Goal: Information Seeking & Learning: Learn about a topic

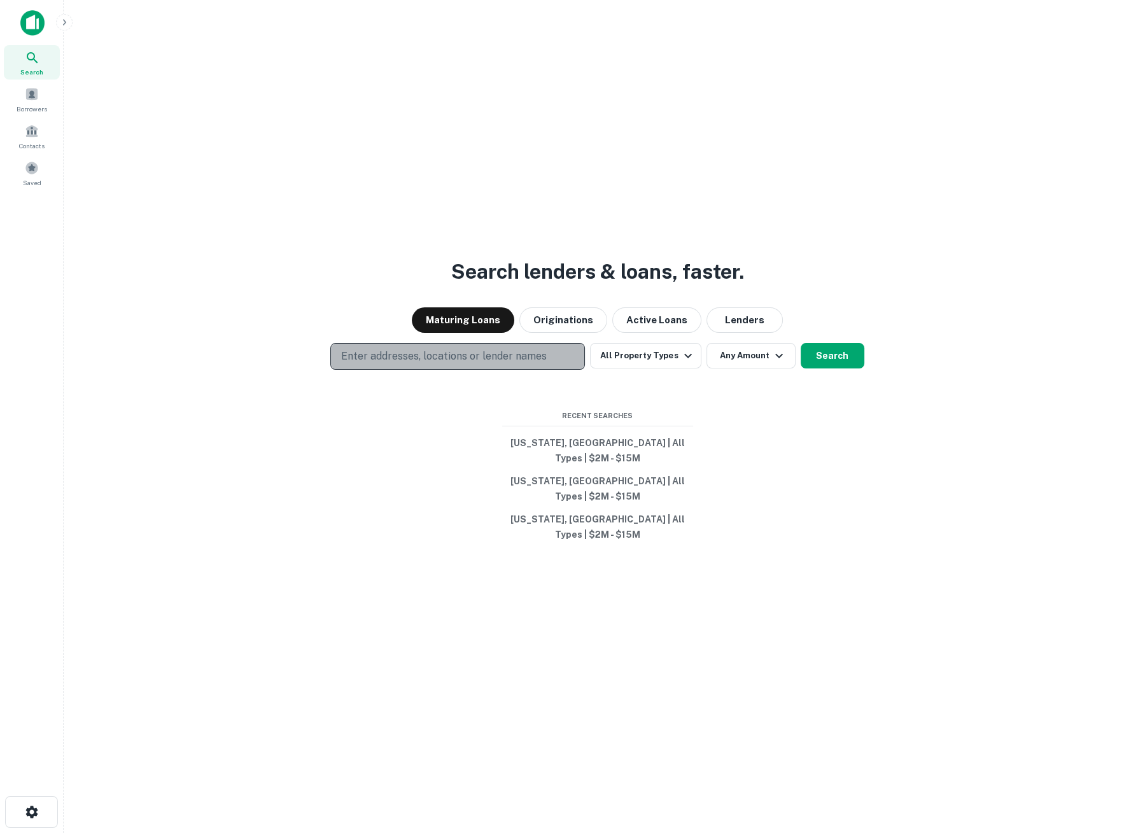
click at [363, 370] on button "Enter addresses, locations or lender names" at bounding box center [457, 356] width 254 height 27
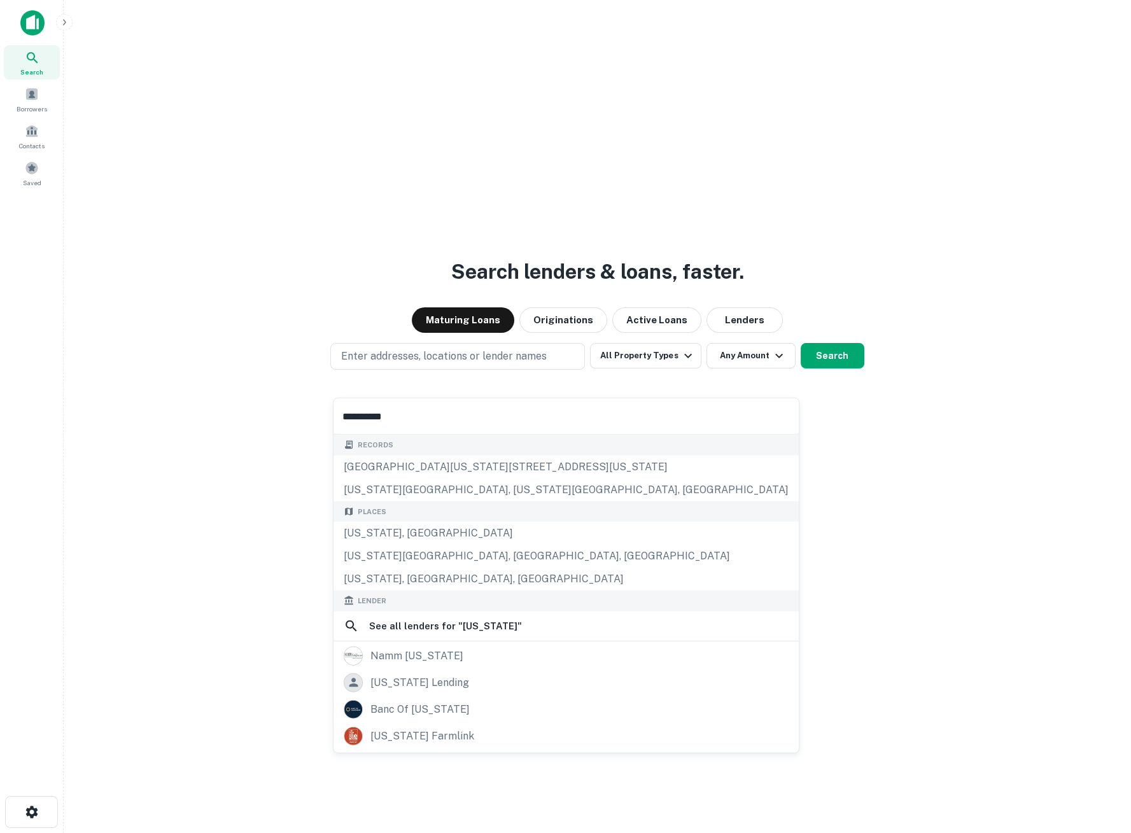
click at [365, 424] on input "**********" at bounding box center [565, 416] width 465 height 36
type input "**********"
click at [839, 368] on button "Search" at bounding box center [832, 355] width 64 height 25
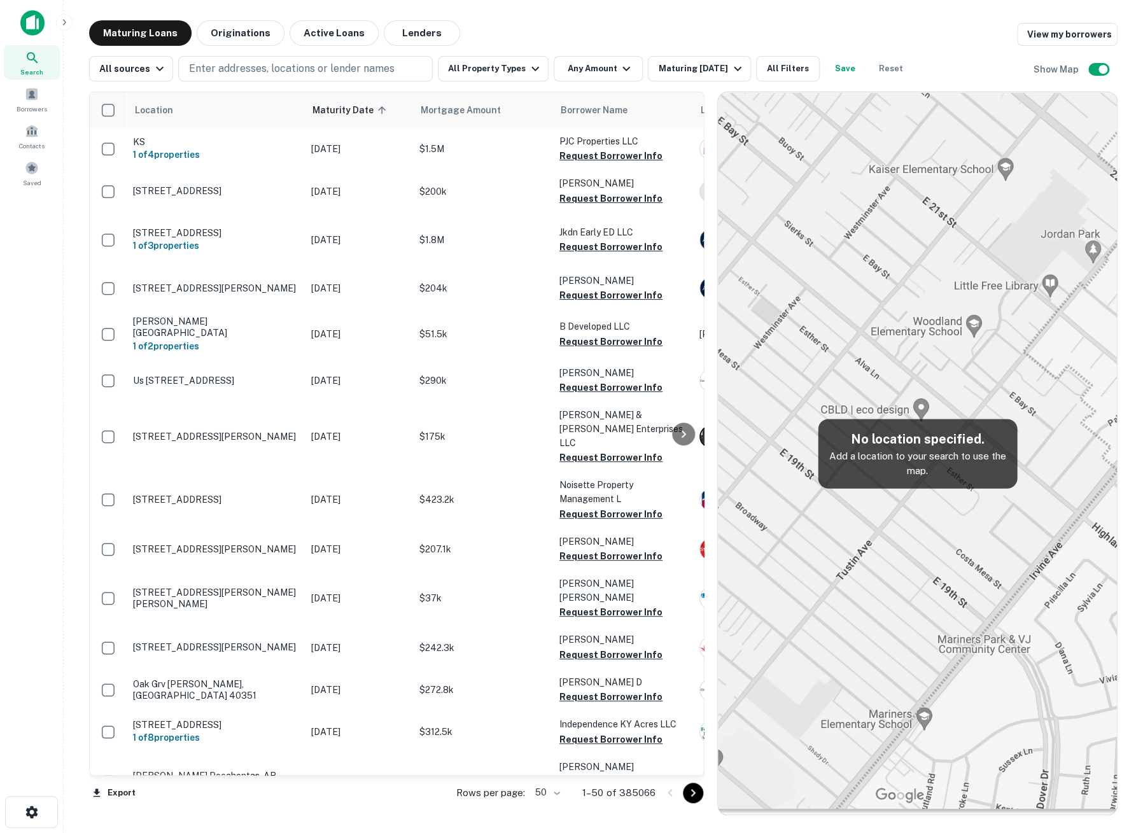
click at [910, 570] on img at bounding box center [917, 453] width 399 height 722
click at [260, 67] on p "Enter addresses, locations or lender names" at bounding box center [291, 68] width 205 height 15
type input "**********"
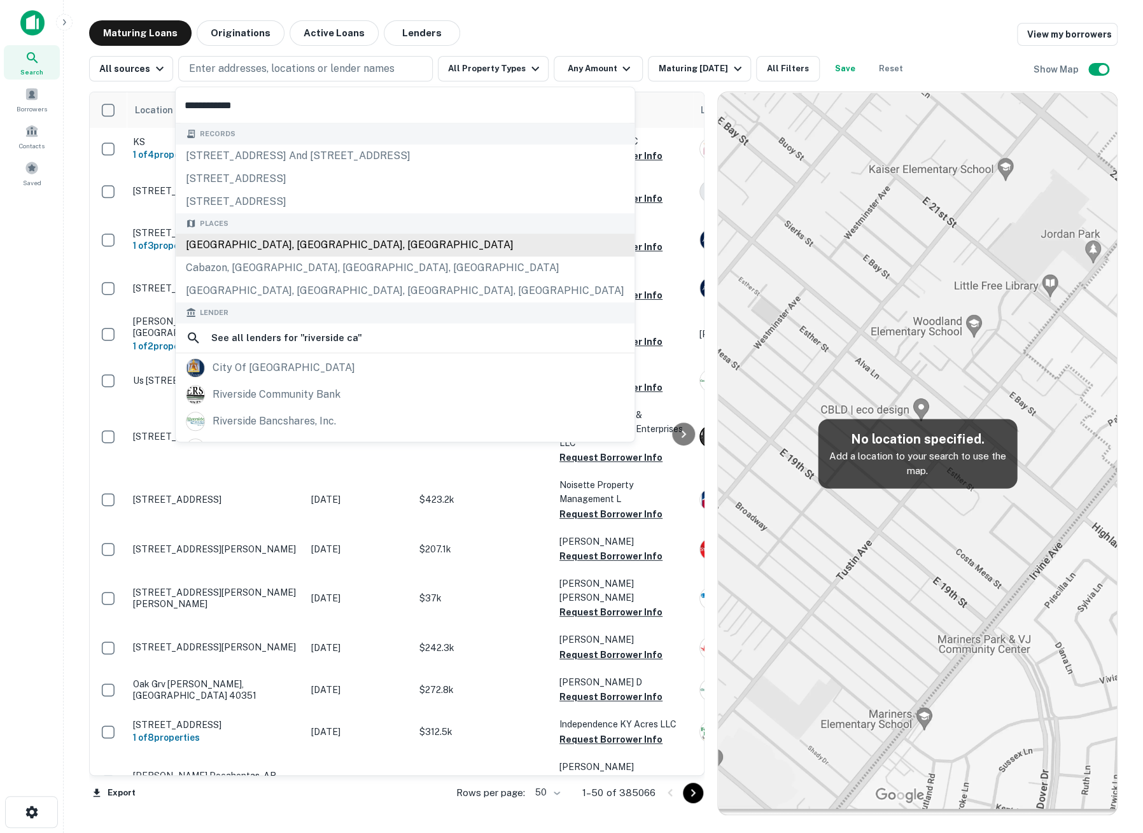
click at [253, 244] on div "Riverside, CA, USA" at bounding box center [405, 244] width 459 height 23
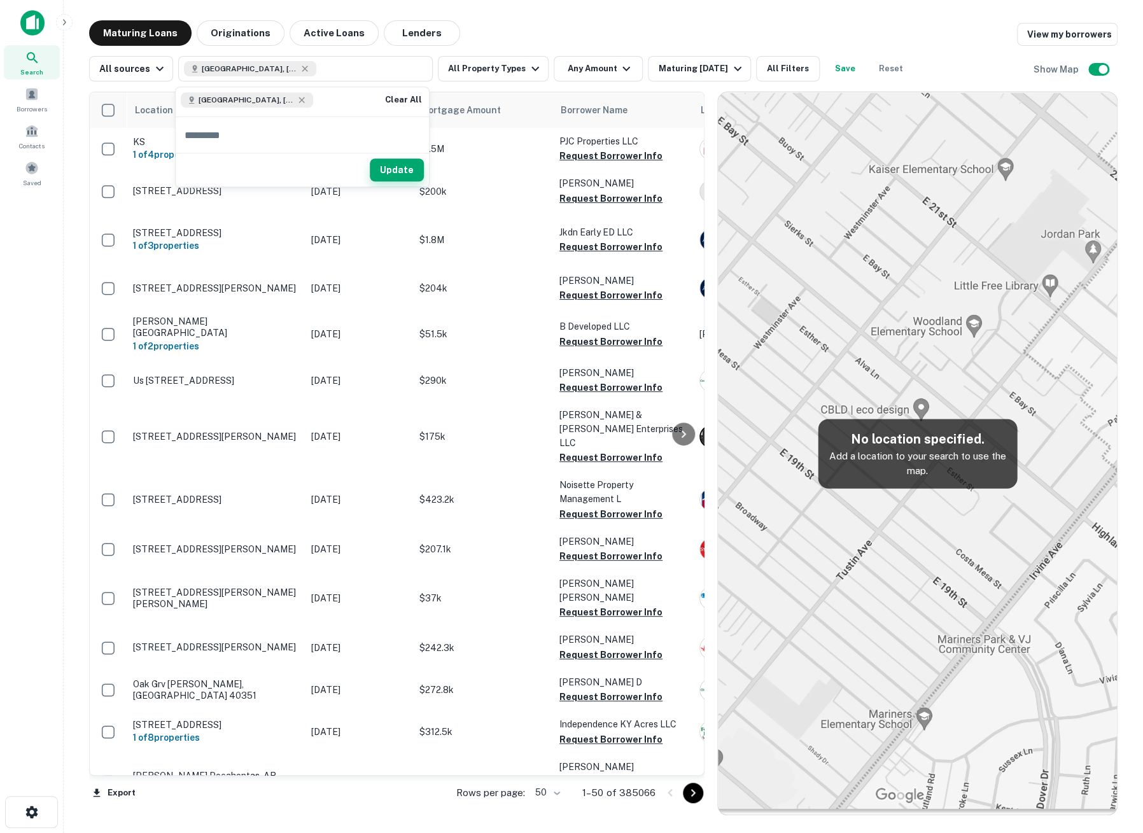
click at [395, 167] on button "Update" at bounding box center [397, 170] width 54 height 23
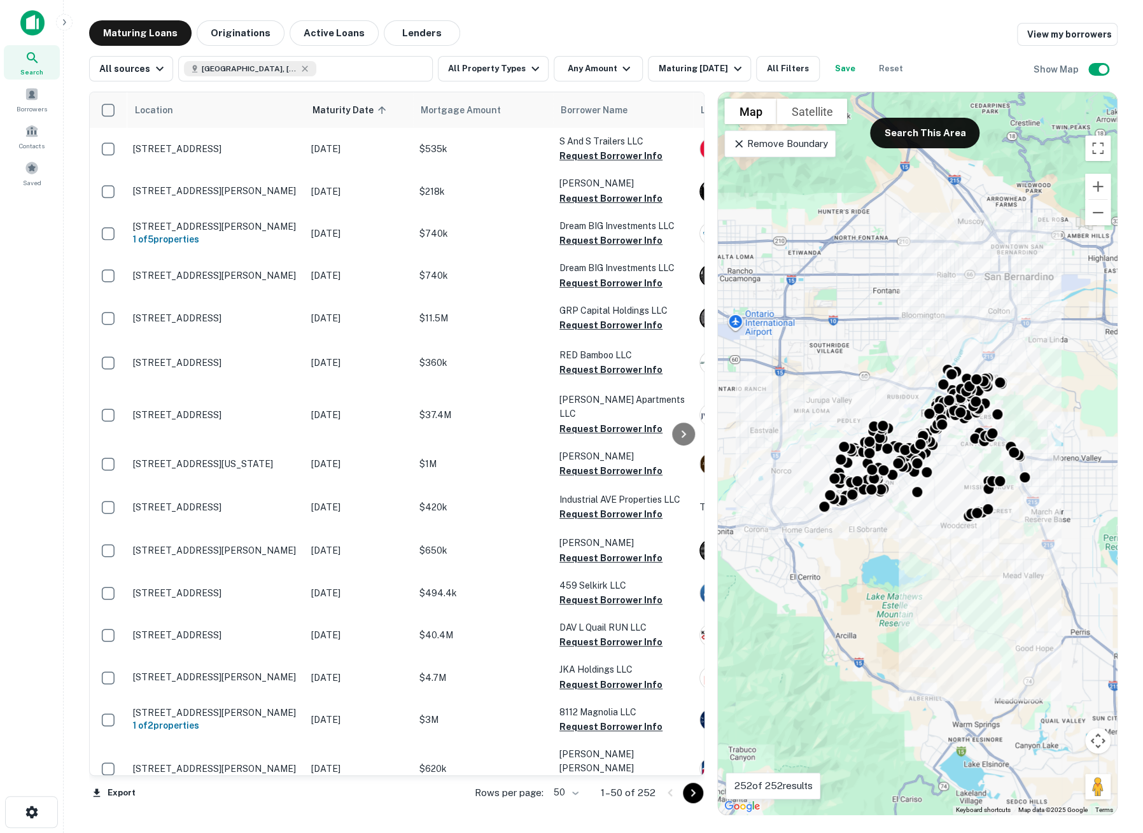
click at [773, 149] on p "Remove Boundary" at bounding box center [779, 143] width 95 height 15
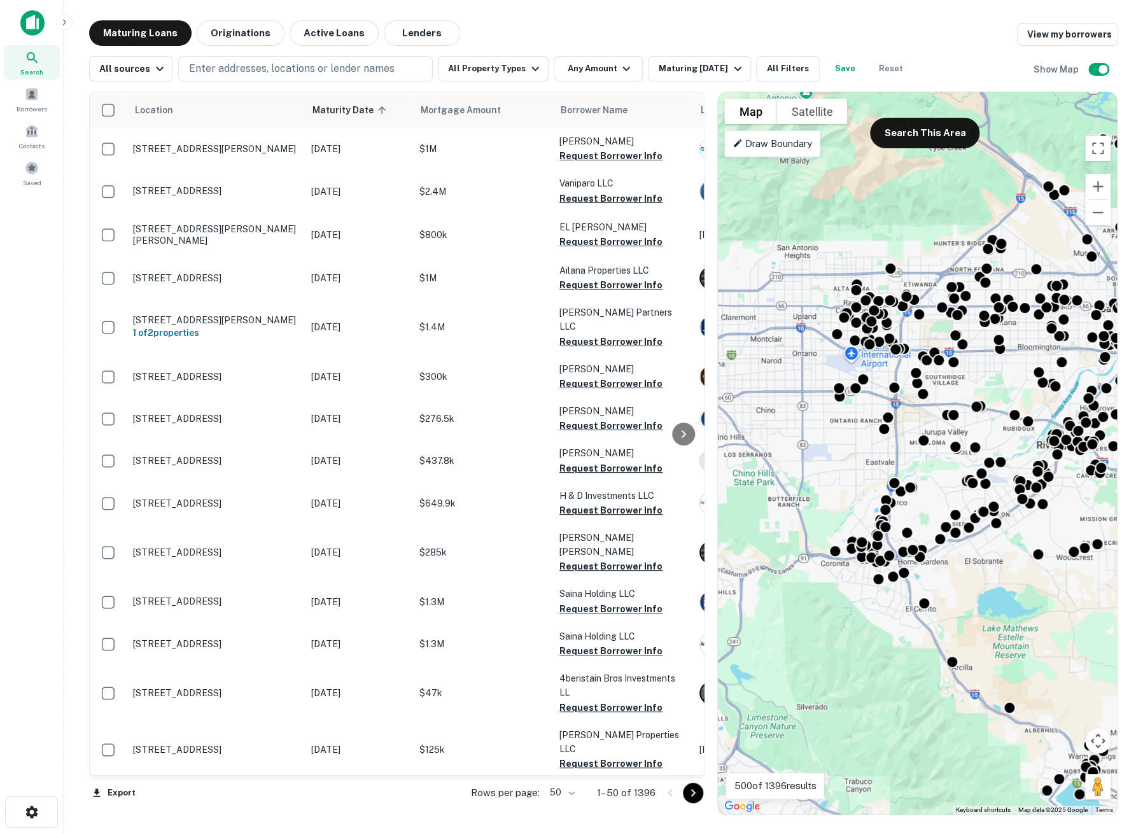
drag, startPoint x: 749, startPoint y: 406, endPoint x: 867, endPoint y: 440, distance: 122.6
click at [867, 440] on div "To activate drag with keyboard, press Alt + Enter. Once in keyboard drag state,…" at bounding box center [917, 453] width 399 height 722
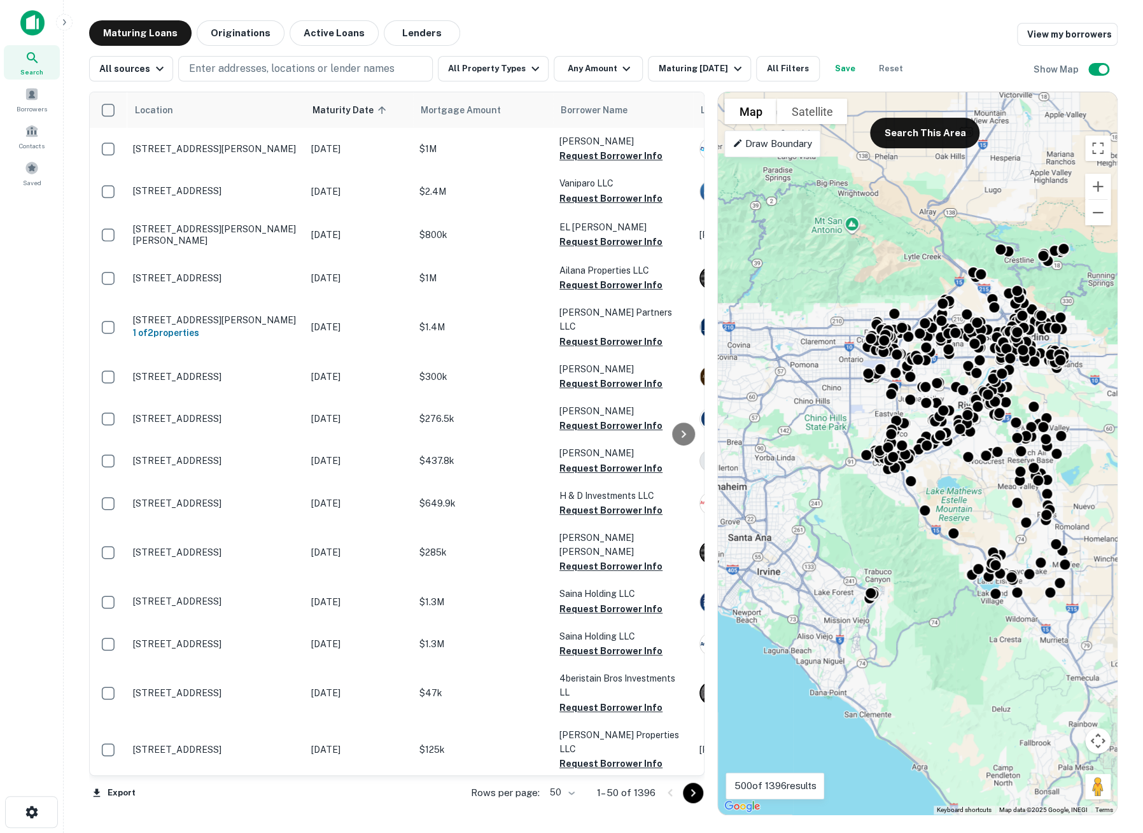
drag, startPoint x: 824, startPoint y: 367, endPoint x: 819, endPoint y: 394, distance: 27.8
click at [819, 394] on div "To activate drag with keyboard, press Alt + Enter. Once in keyboard drag state,…" at bounding box center [917, 453] width 399 height 722
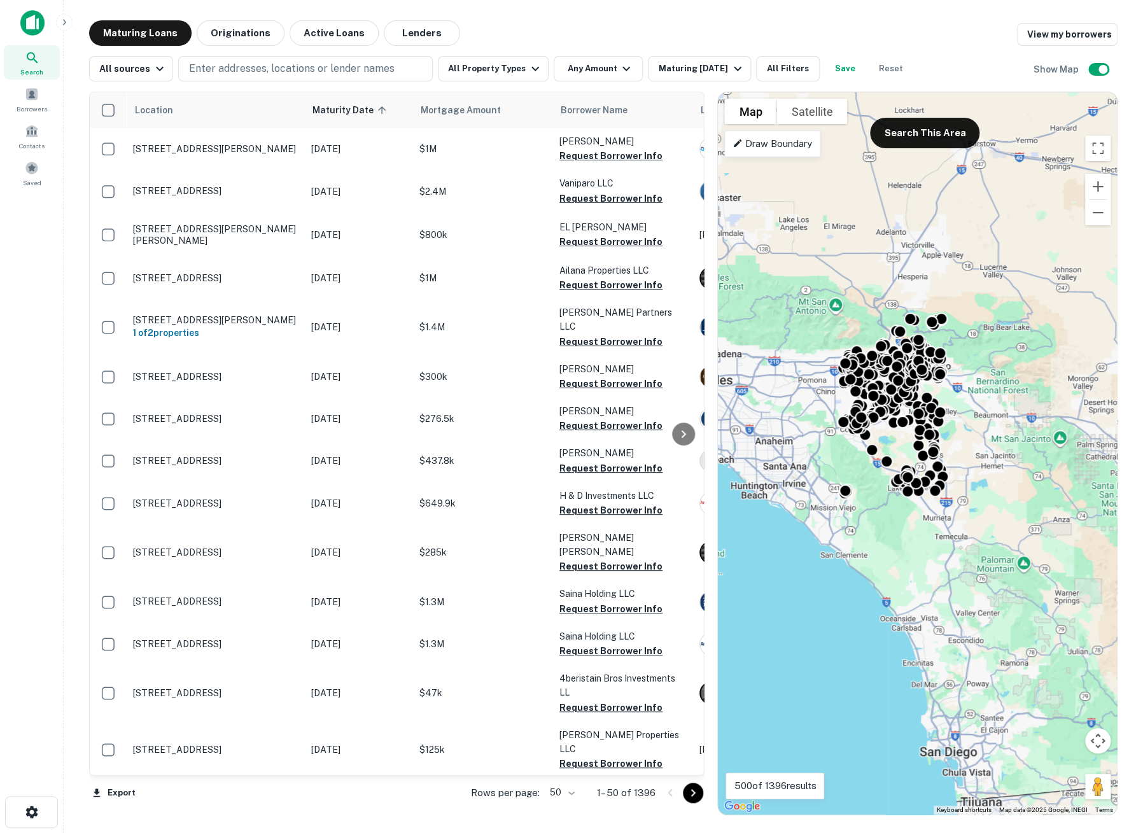
click at [779, 148] on p "Draw Boundary" at bounding box center [772, 143] width 80 height 15
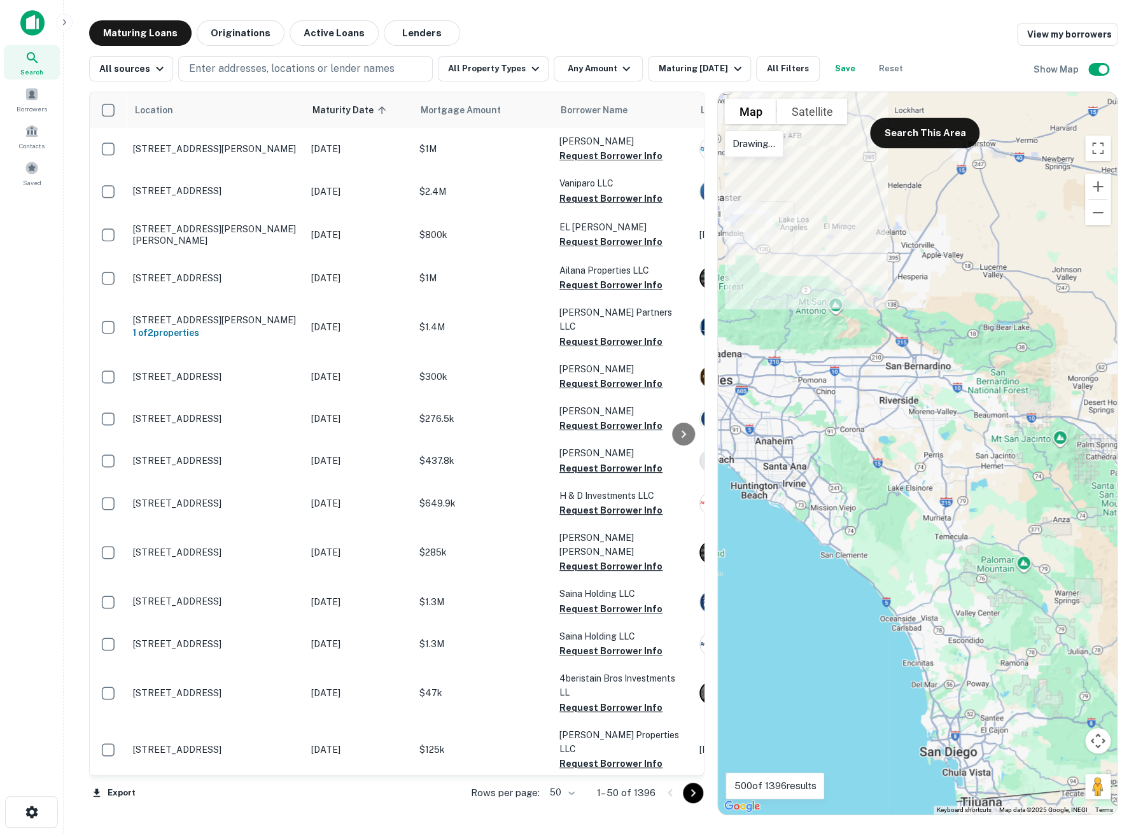
click at [819, 169] on div at bounding box center [917, 453] width 399 height 722
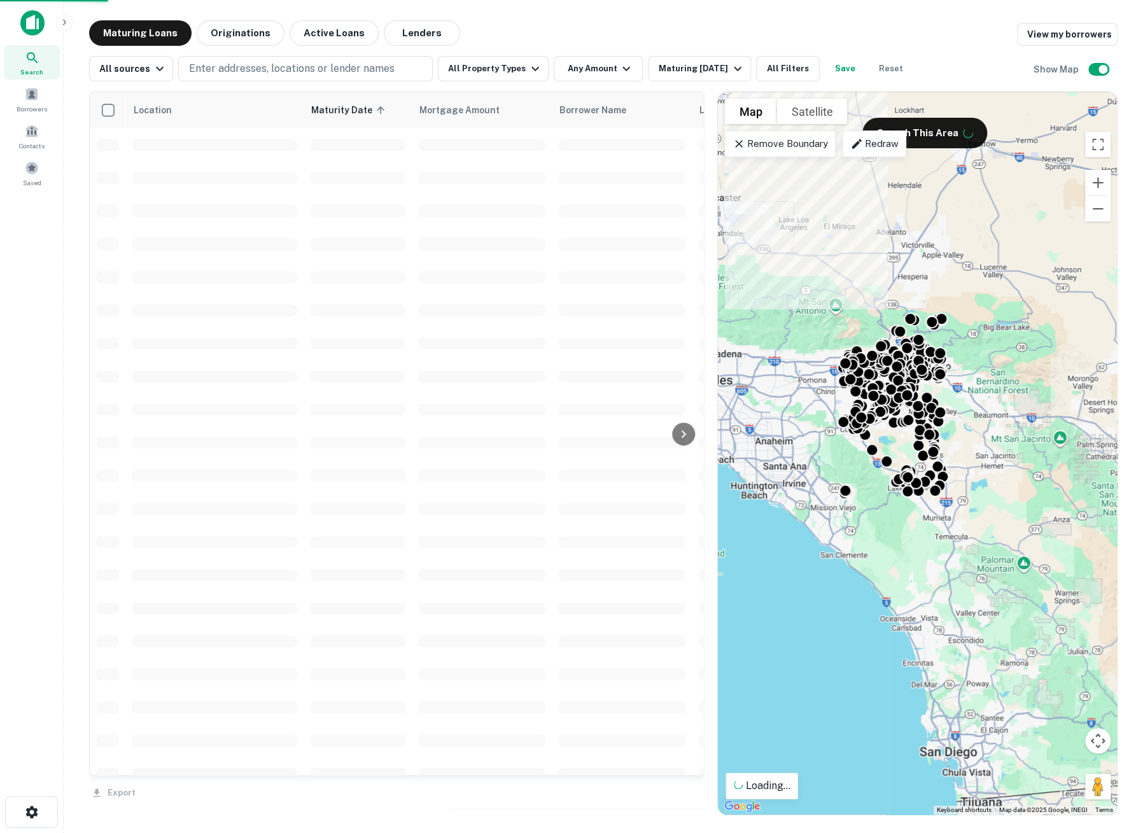
click at [802, 142] on p "Remove Boundary" at bounding box center [779, 143] width 95 height 15
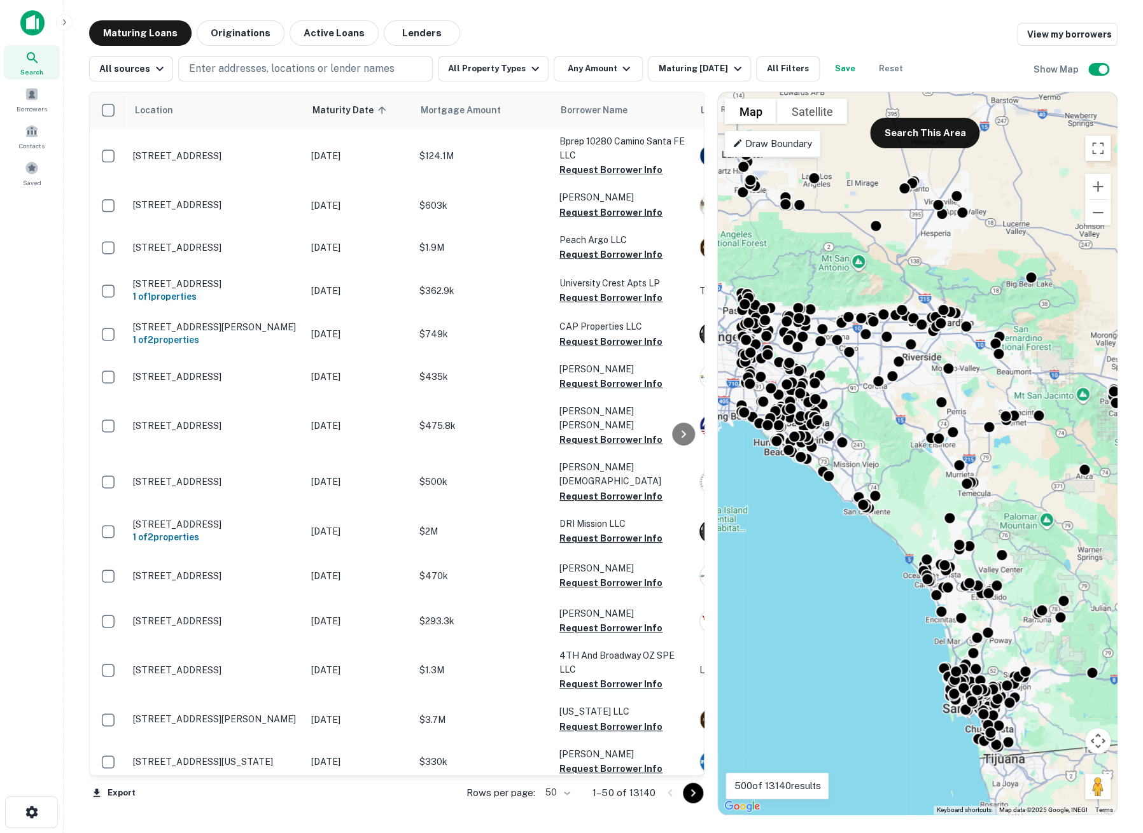
click at [779, 137] on p "Draw Boundary" at bounding box center [772, 143] width 80 height 15
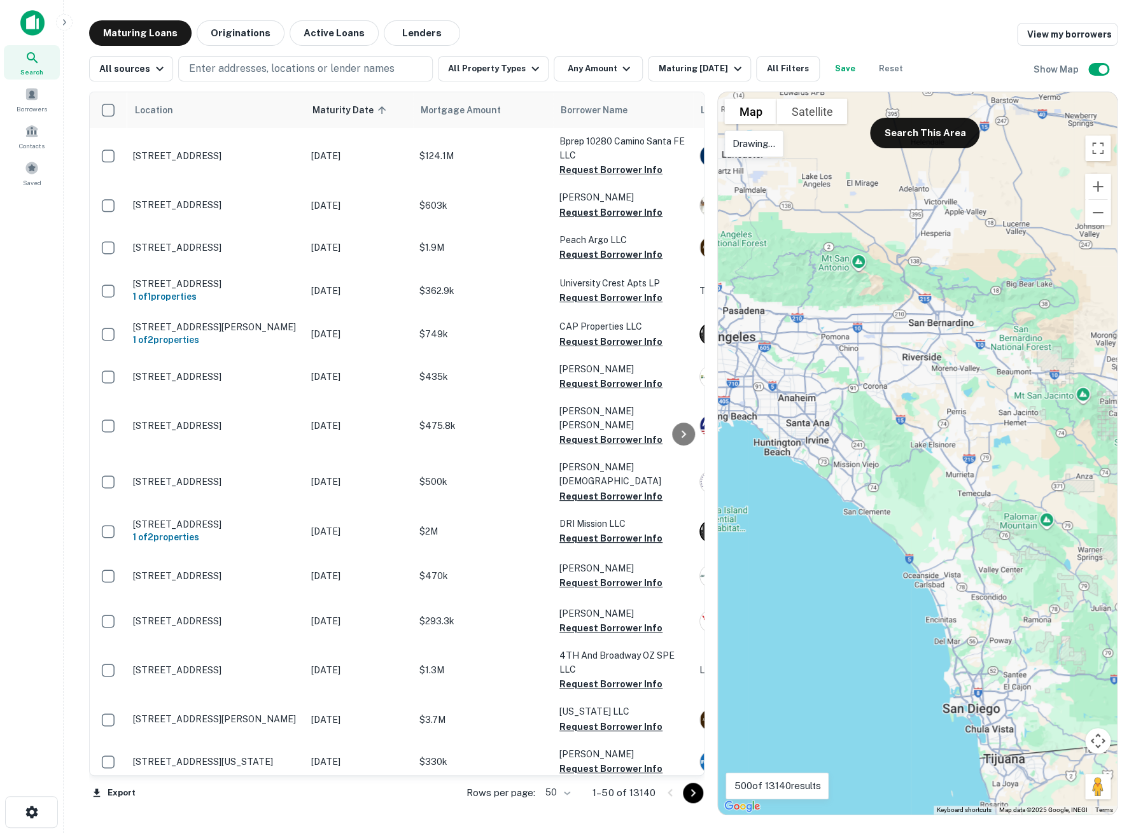
click at [1048, 105] on div at bounding box center [917, 453] width 399 height 722
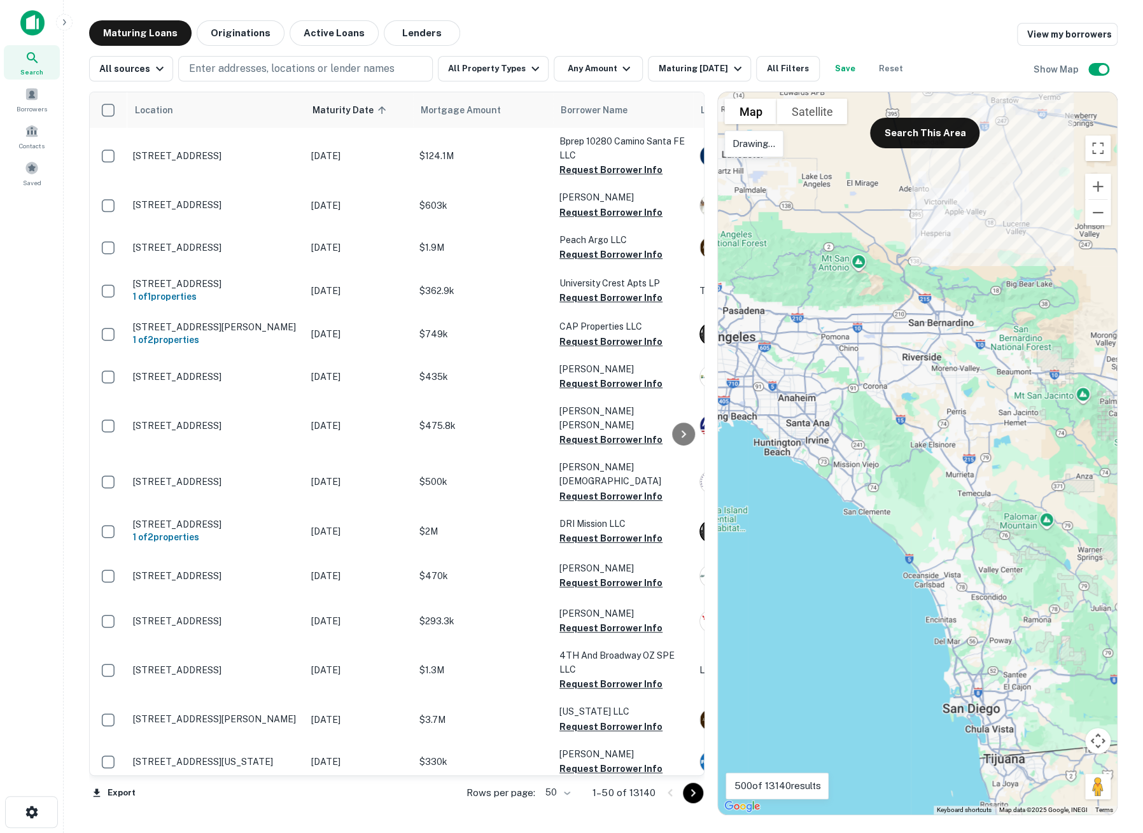
click at [957, 97] on div "Search This Area" at bounding box center [920, 120] width 120 height 56
drag, startPoint x: 975, startPoint y: 173, endPoint x: 1009, endPoint y: 117, distance: 65.4
click at [975, 174] on div at bounding box center [917, 453] width 399 height 722
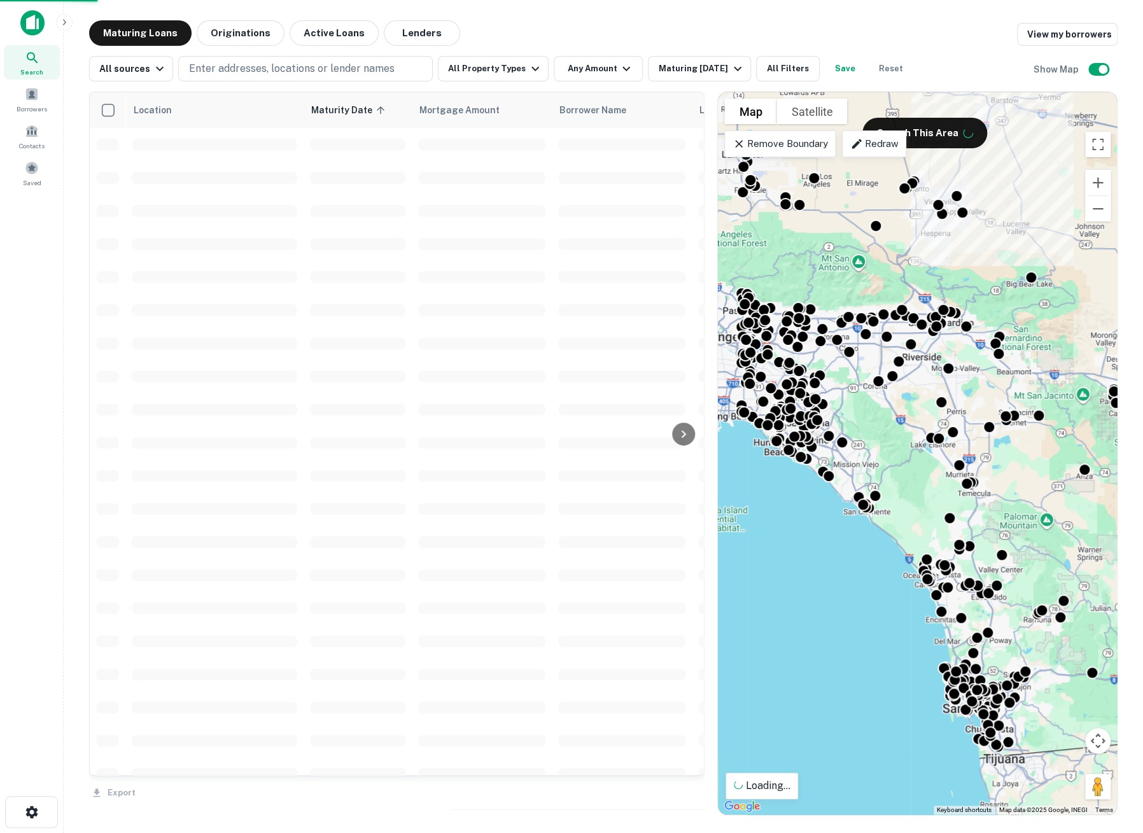
click at [877, 144] on p "Redraw" at bounding box center [874, 143] width 48 height 15
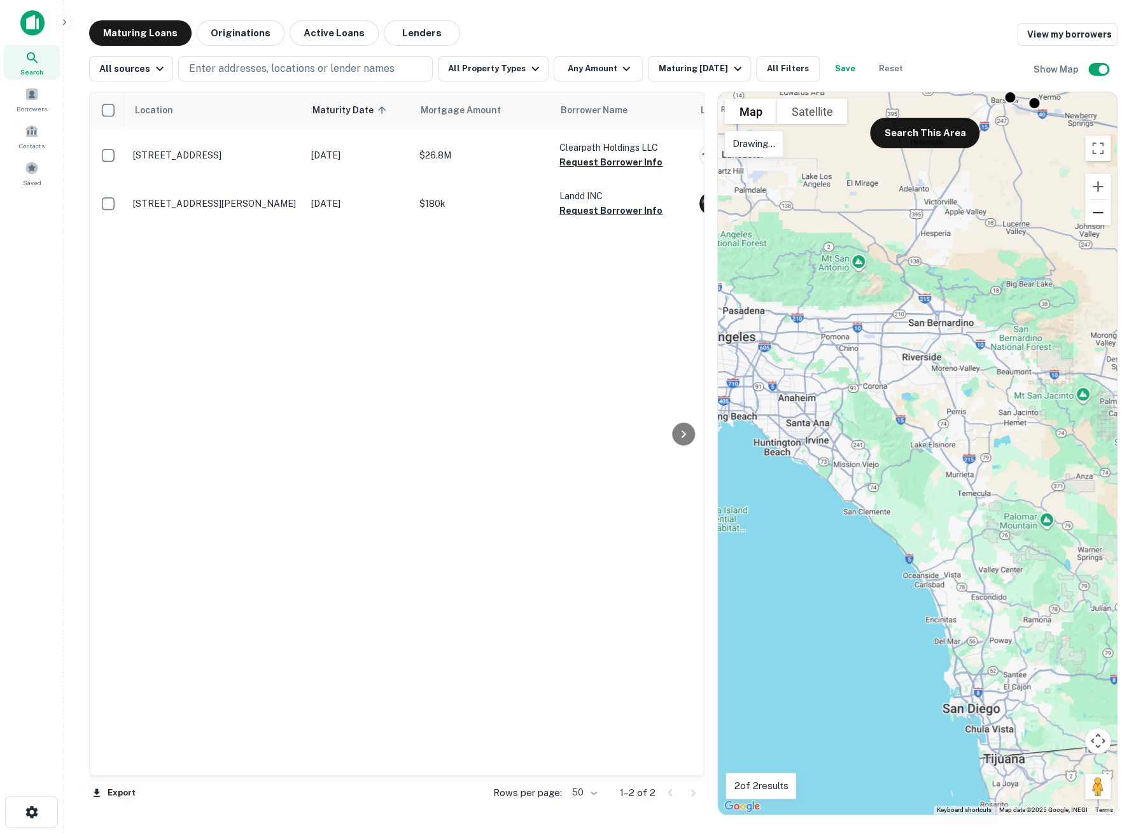
click at [1094, 209] on button "Zoom out" at bounding box center [1097, 212] width 25 height 25
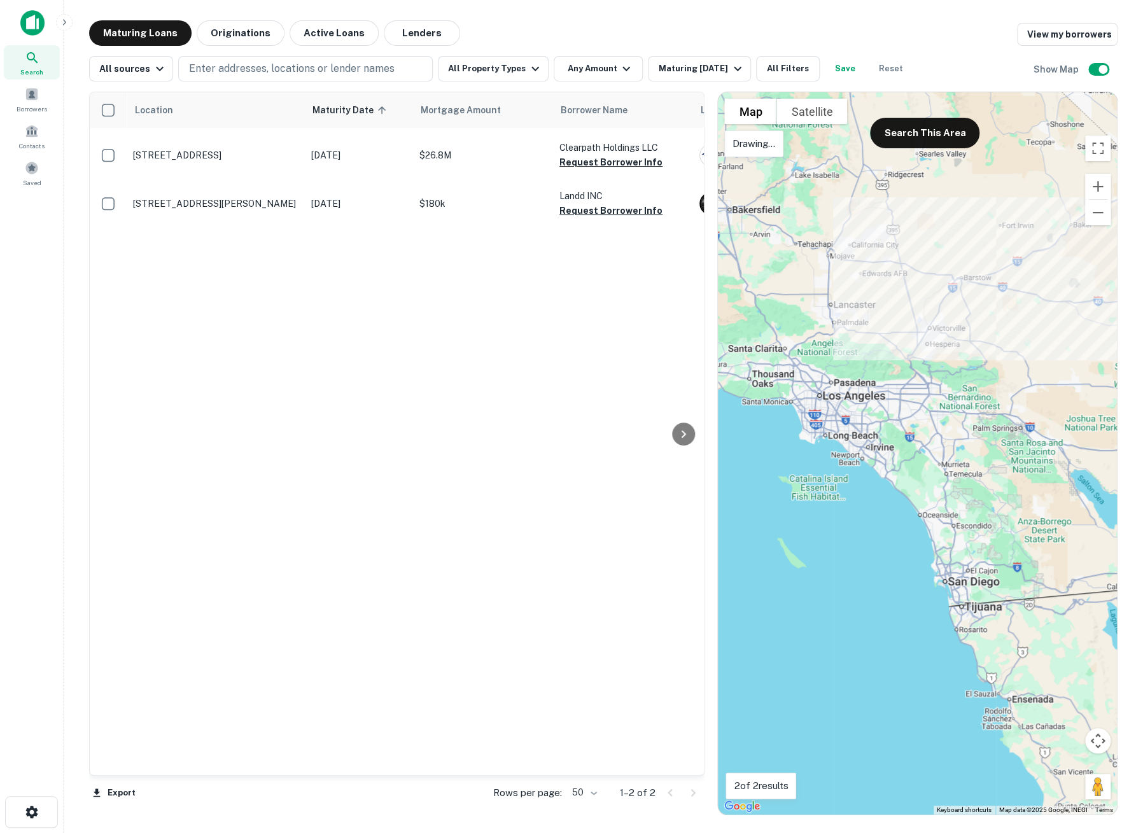
drag, startPoint x: 994, startPoint y: 250, endPoint x: 897, endPoint y: 333, distance: 128.1
click at [897, 333] on div at bounding box center [917, 453] width 399 height 722
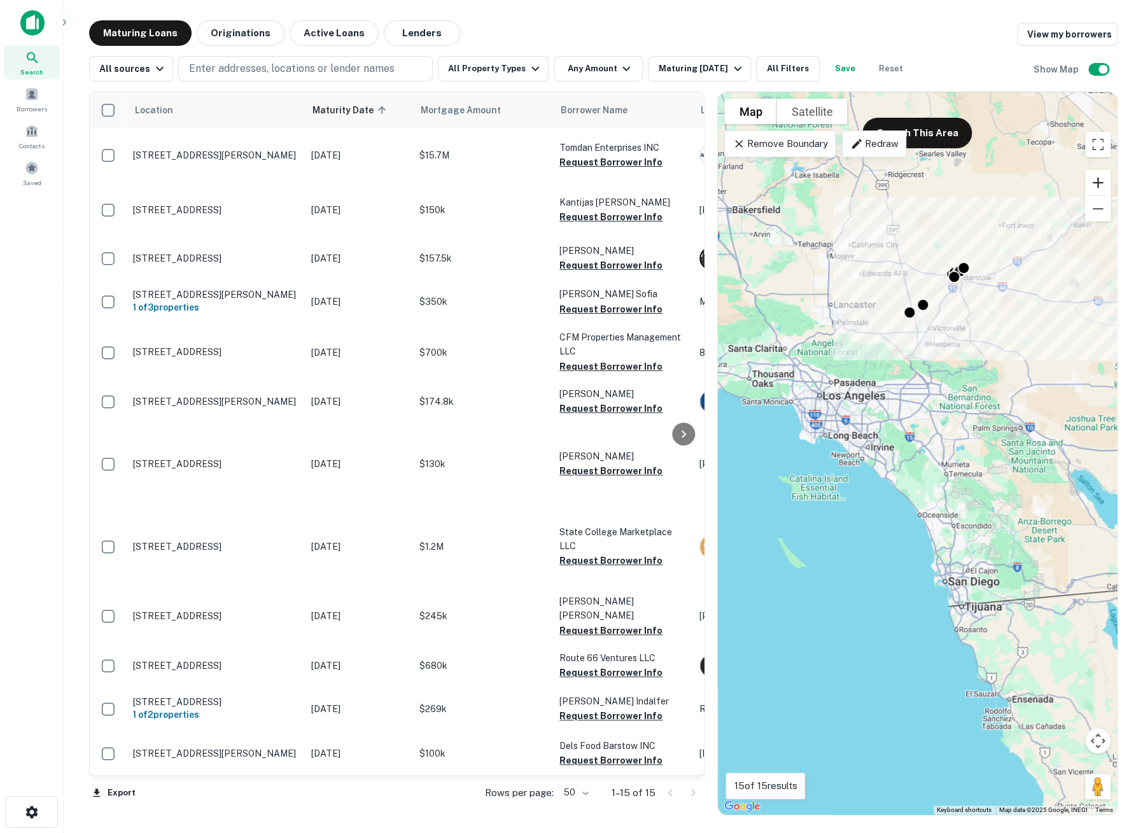
click at [1099, 183] on button "Zoom in" at bounding box center [1097, 182] width 25 height 25
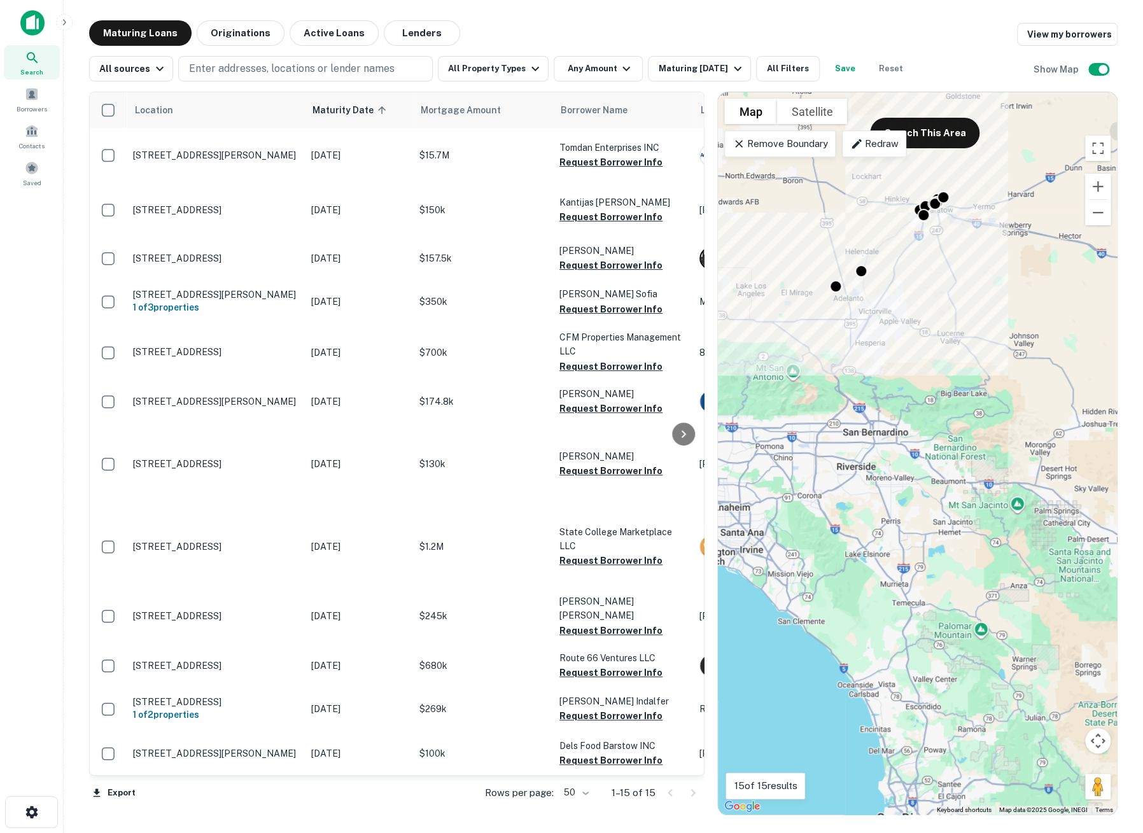
drag, startPoint x: 999, startPoint y: 277, endPoint x: 934, endPoint y: 391, distance: 131.4
click at [934, 391] on div "To activate drag with keyboard, press Alt + Enter. Once in keyboard drag state,…" at bounding box center [917, 453] width 399 height 722
click at [825, 148] on p "Remove Boundary" at bounding box center [779, 143] width 95 height 15
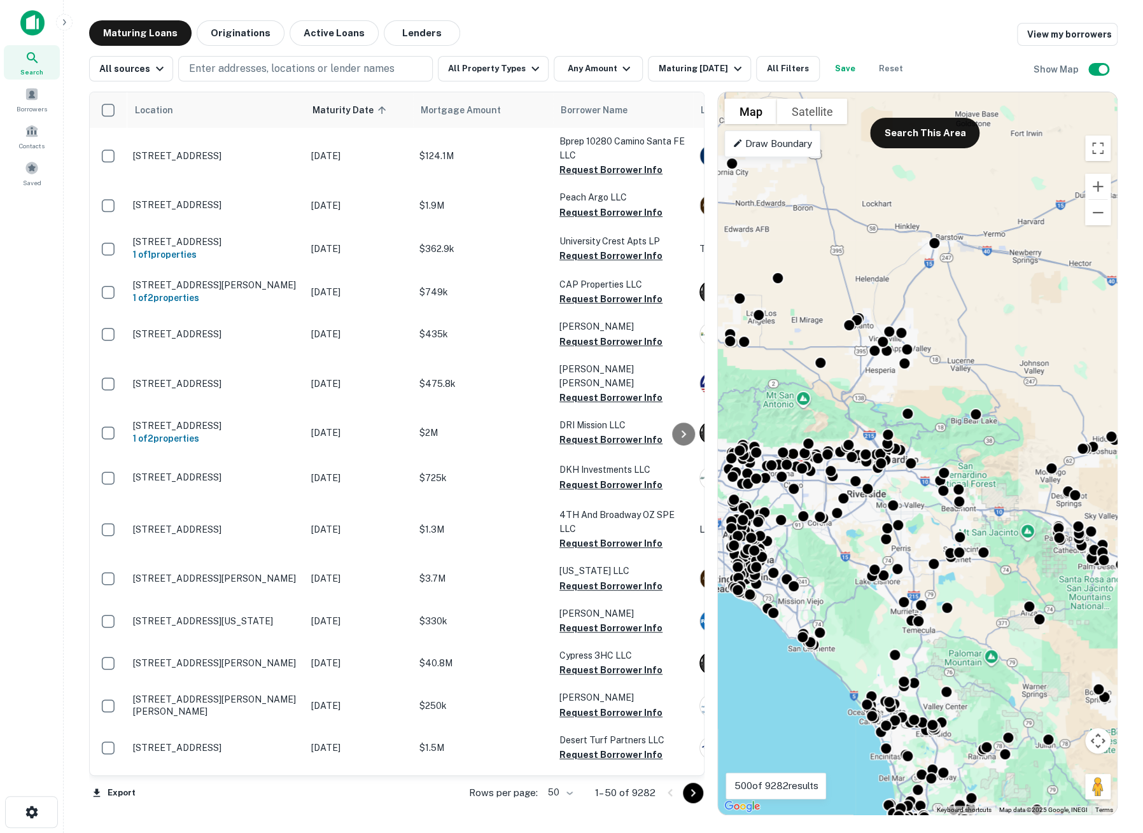
drag, startPoint x: 880, startPoint y: 321, endPoint x: 811, endPoint y: 219, distance: 123.3
click at [811, 219] on div "To activate drag with keyboard, press Alt + Enter. Once in keyboard drag state,…" at bounding box center [917, 453] width 399 height 722
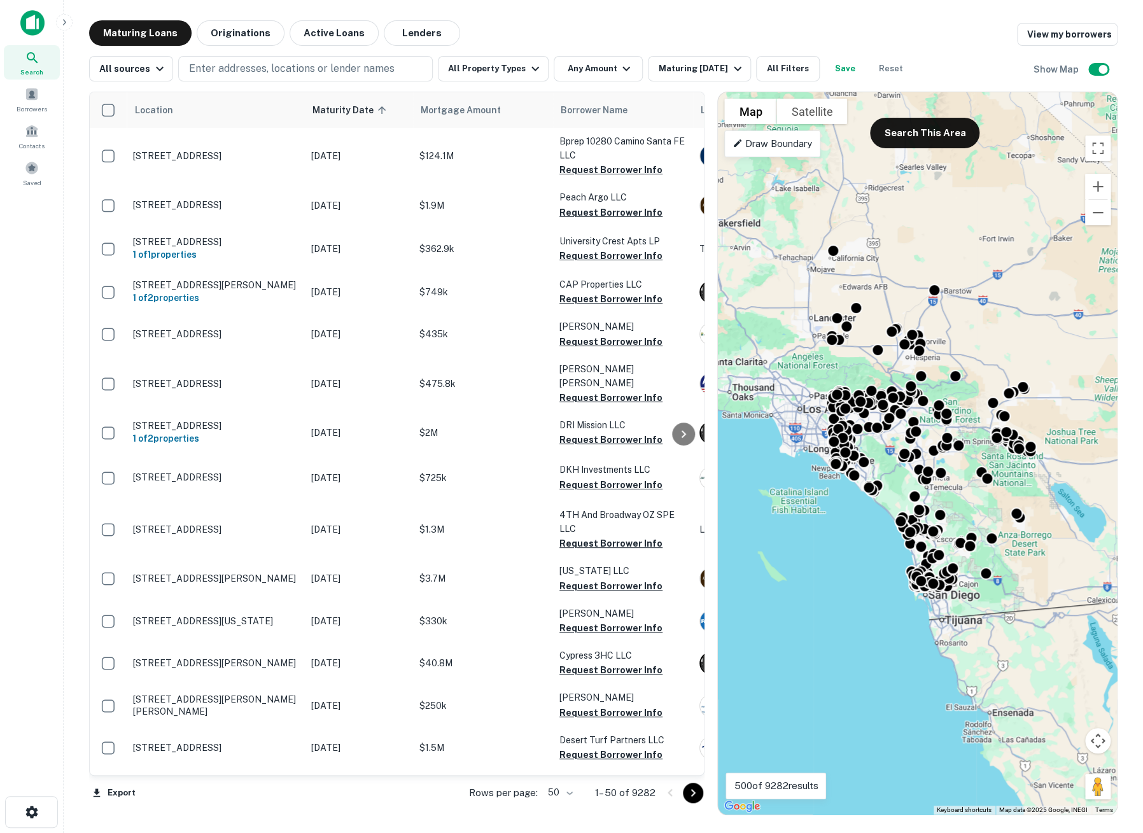
drag, startPoint x: 983, startPoint y: 442, endPoint x: 1029, endPoint y: 495, distance: 69.9
click at [1029, 495] on div "To activate drag with keyboard, press Alt + Enter. Once in keyboard drag state,…" at bounding box center [917, 453] width 399 height 722
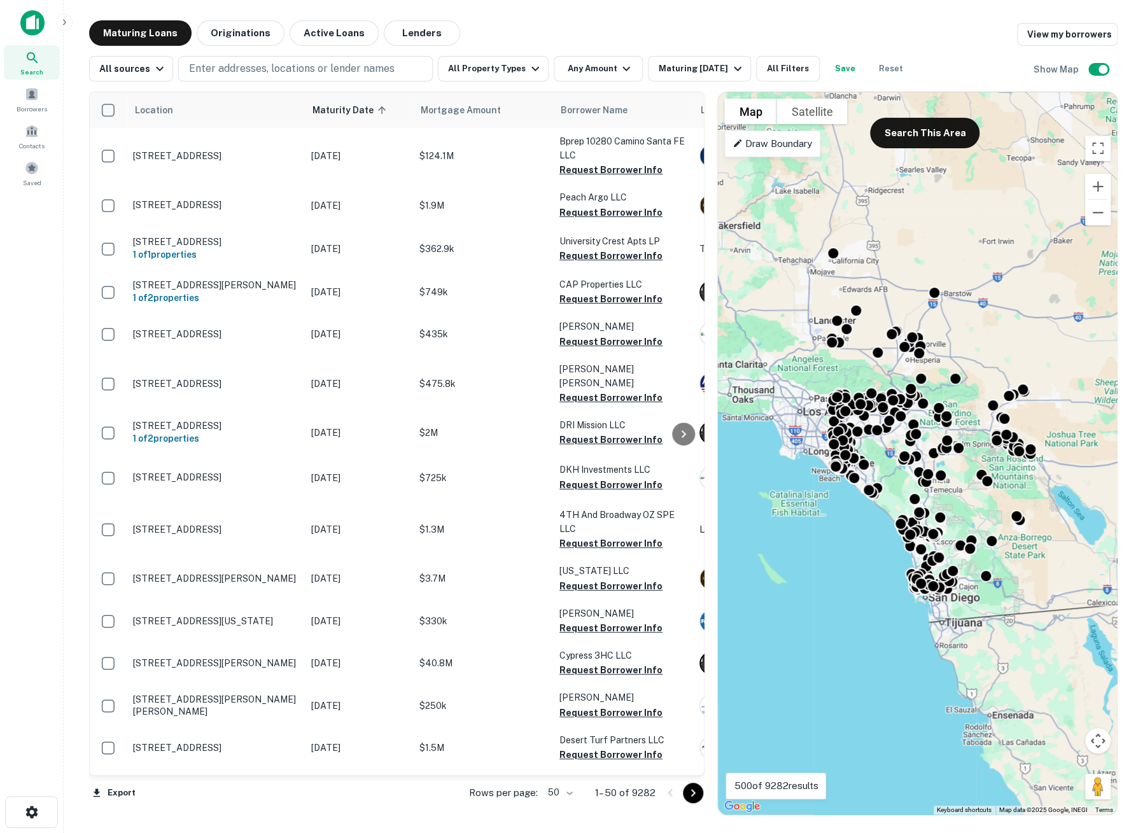
click at [767, 135] on div "Draw Boundary" at bounding box center [772, 143] width 96 height 27
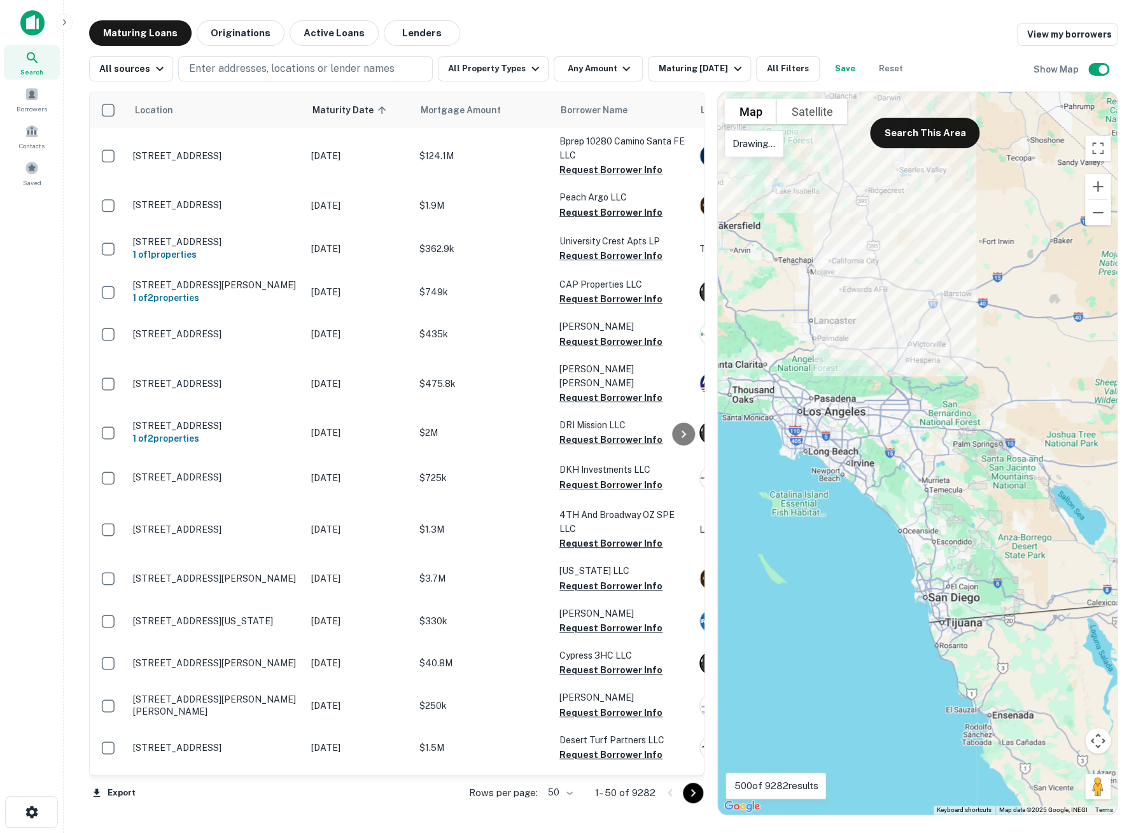
click at [769, 149] on p "Drawing..." at bounding box center [753, 143] width 43 height 15
click at [826, 165] on div at bounding box center [917, 453] width 399 height 722
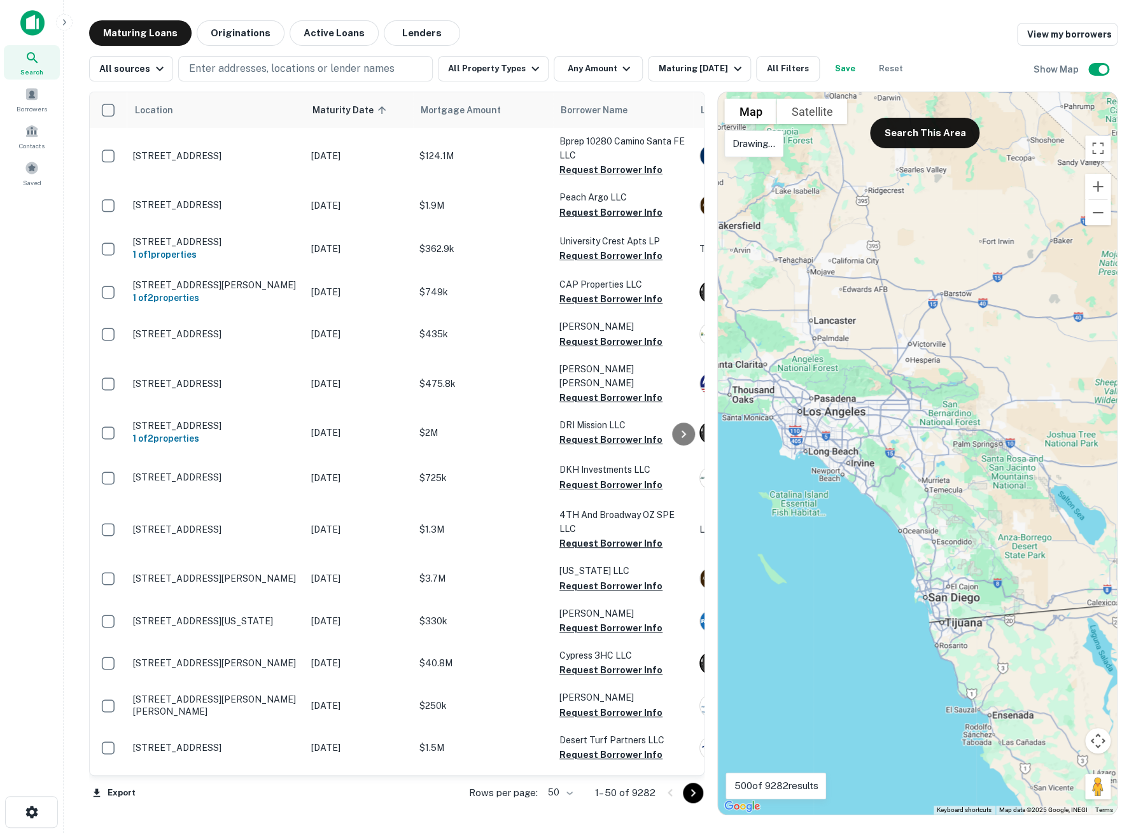
click at [826, 165] on div at bounding box center [917, 453] width 399 height 722
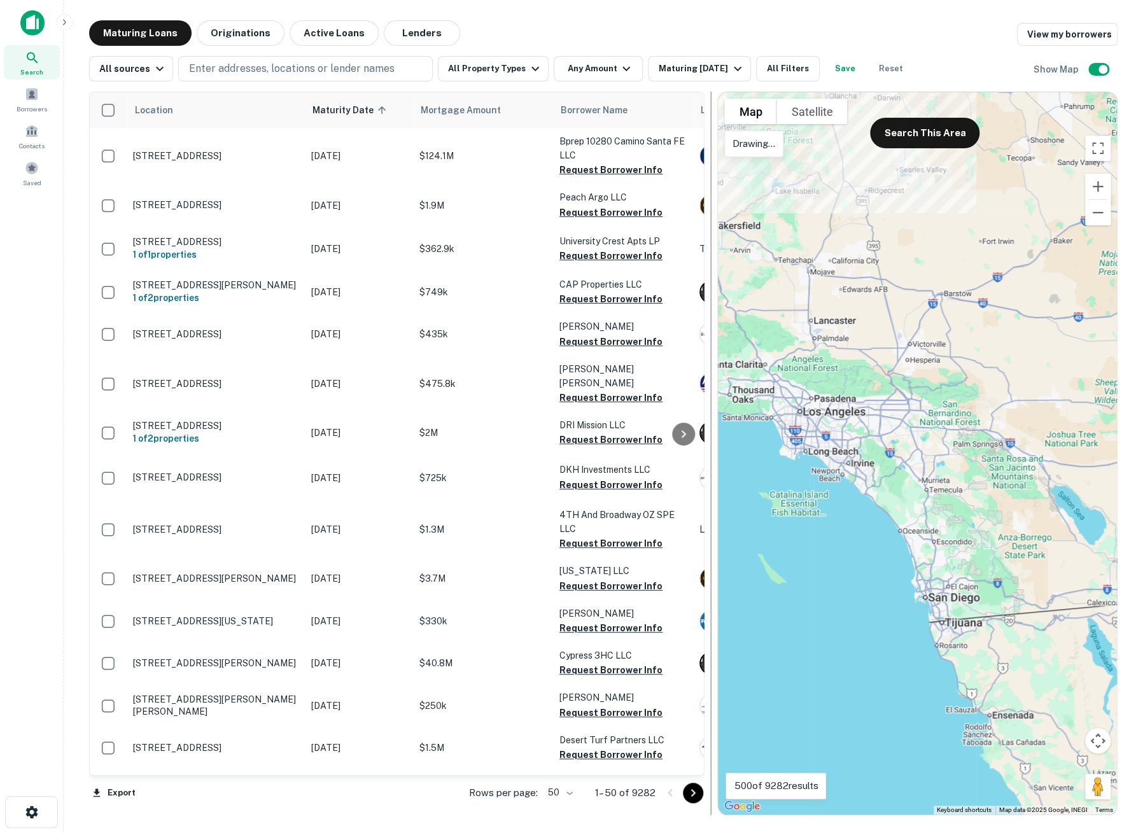
click at [843, 174] on div at bounding box center [917, 453] width 399 height 722
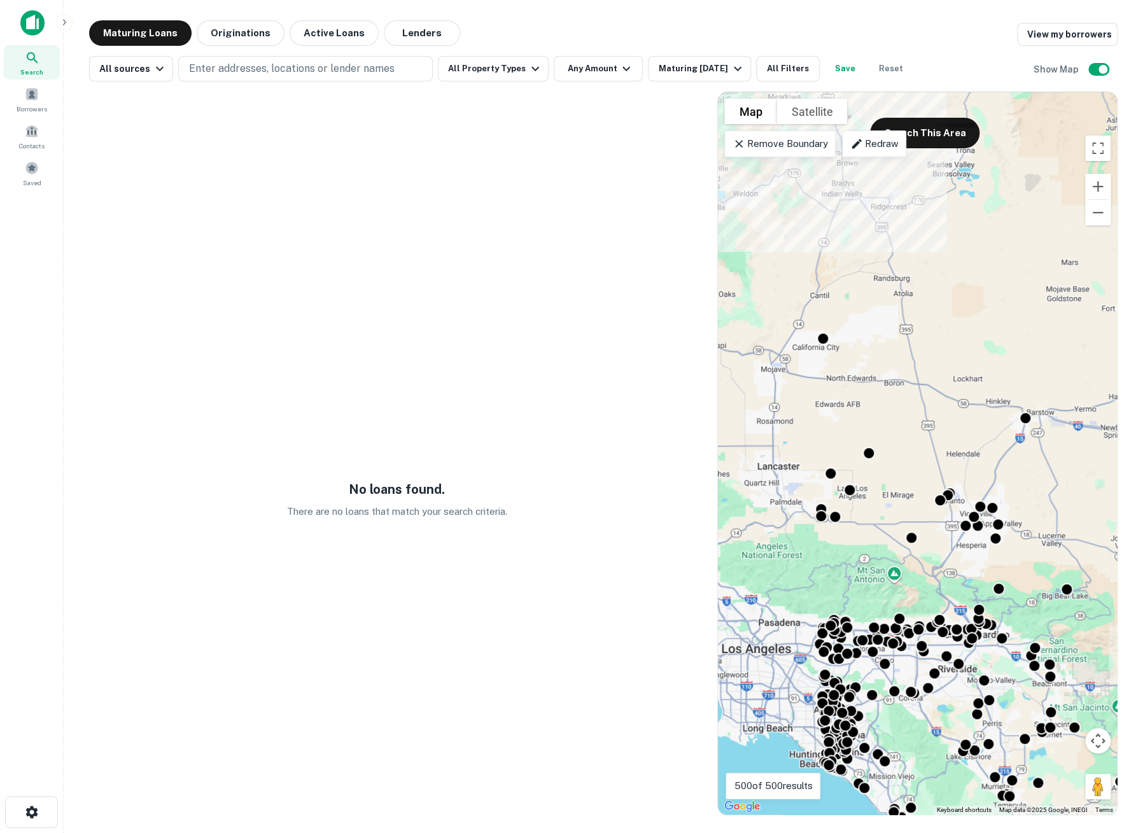
click at [800, 150] on p "Remove Boundary" at bounding box center [779, 143] width 95 height 15
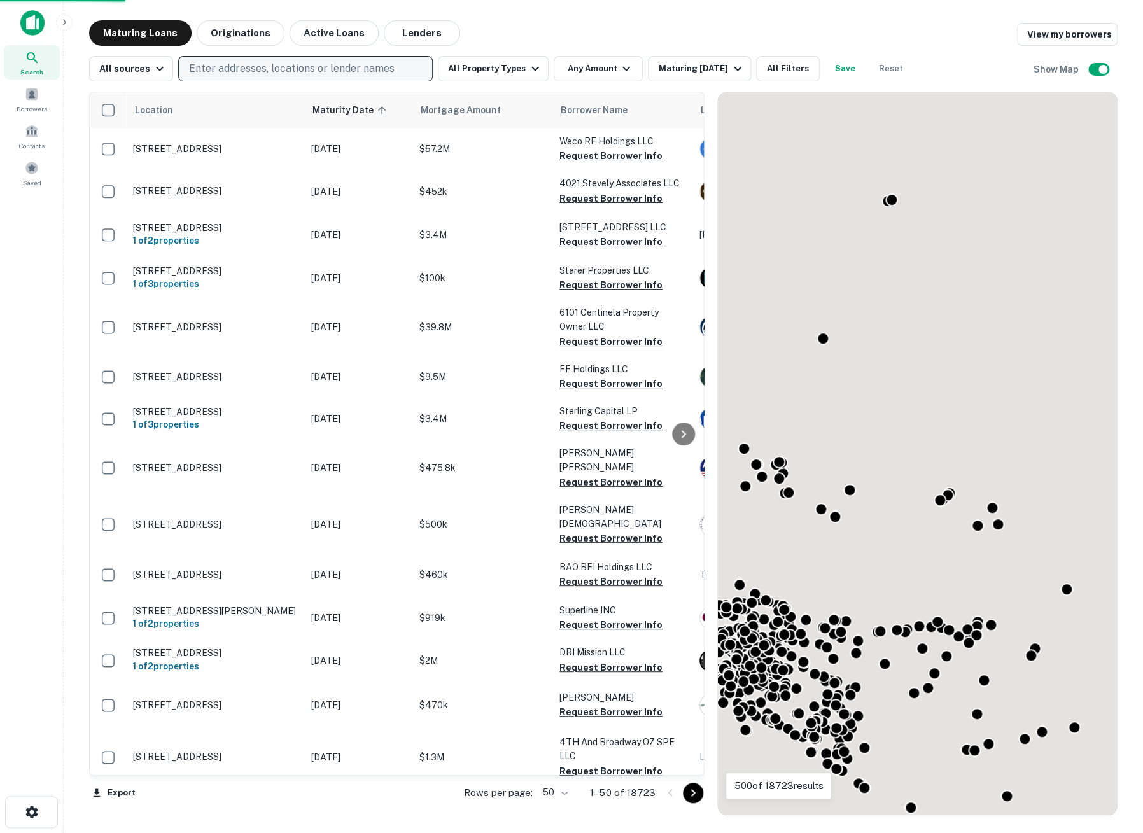
click at [283, 73] on p "Enter addresses, locations or lender names" at bounding box center [291, 68] width 205 height 15
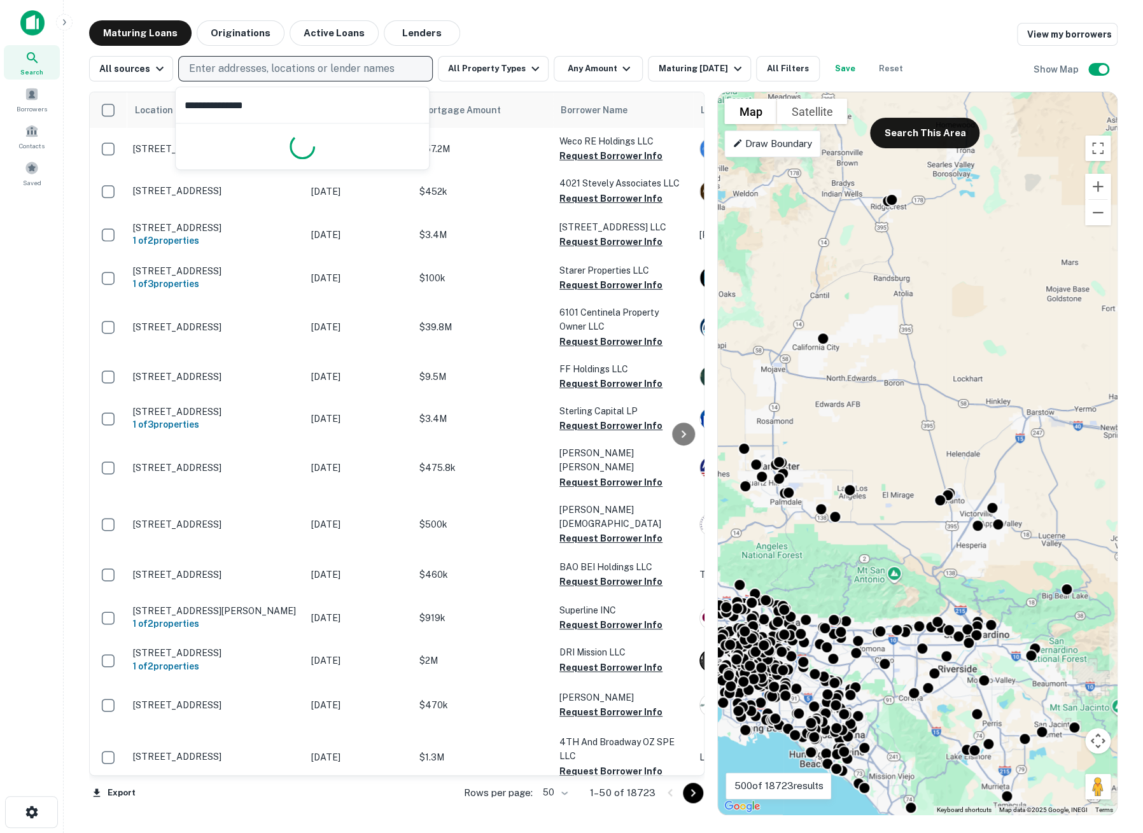
type input "**********"
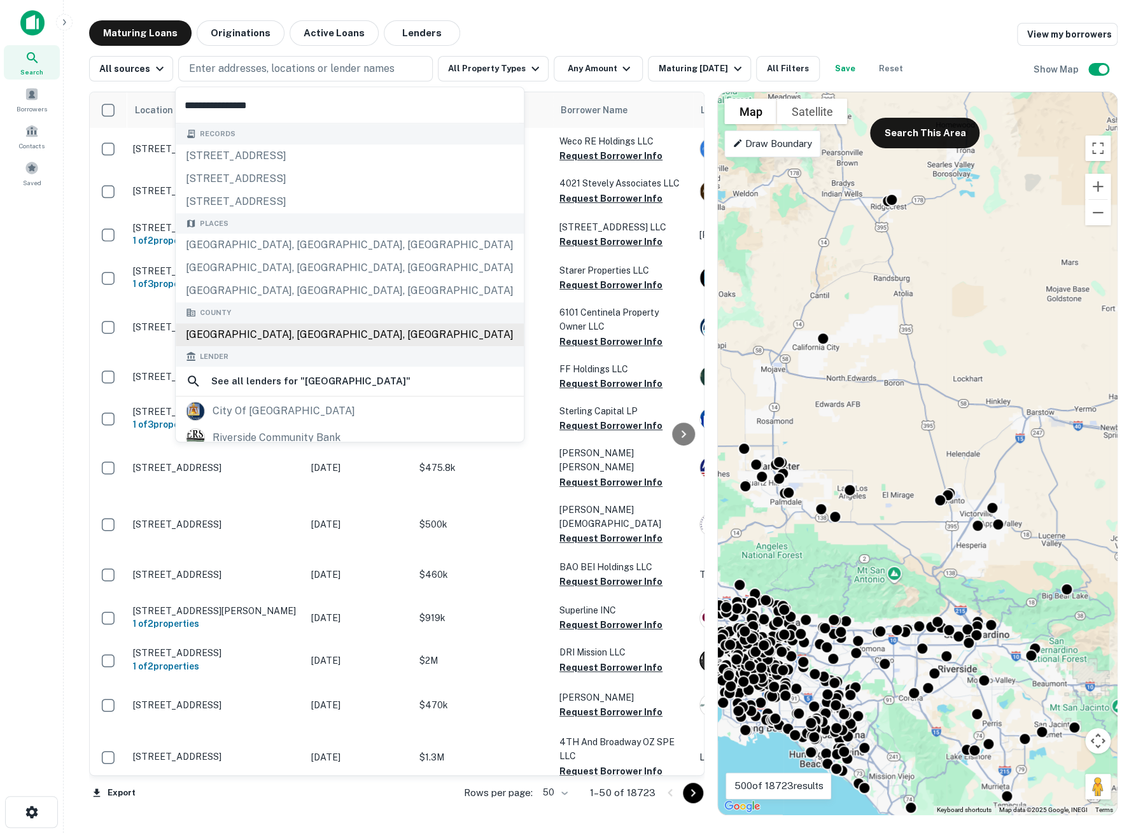
click at [300, 331] on div "Riverside County, CA, USA" at bounding box center [350, 334] width 348 height 23
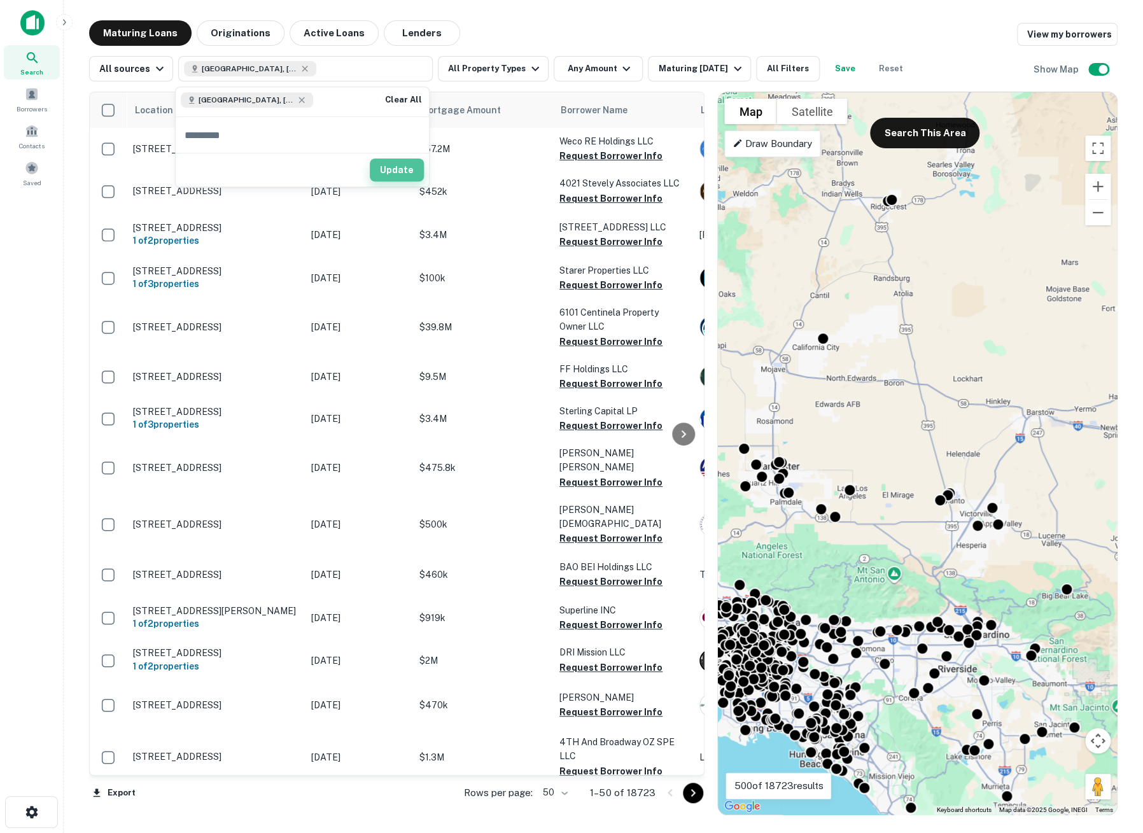
click at [402, 176] on button "Update" at bounding box center [397, 170] width 54 height 23
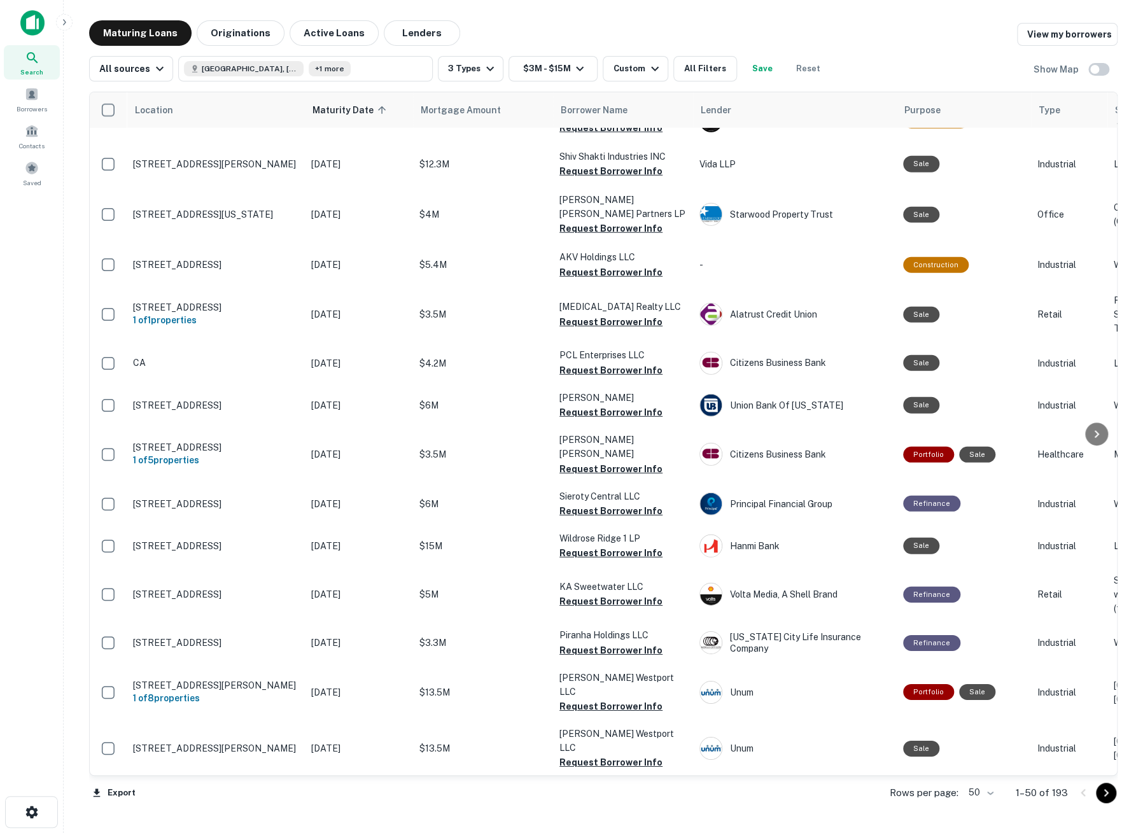
scroll to position [1862, 0]
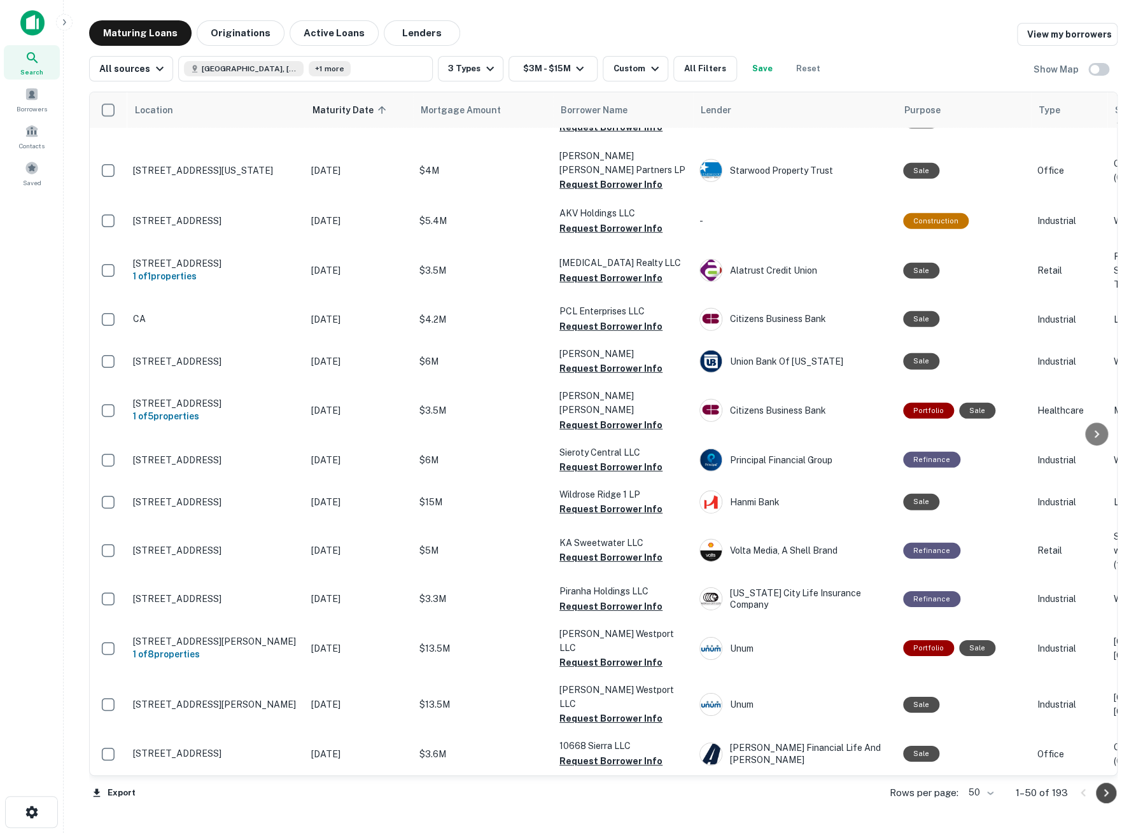
click at [1102, 797] on icon "Go to next page" at bounding box center [1105, 792] width 15 height 15
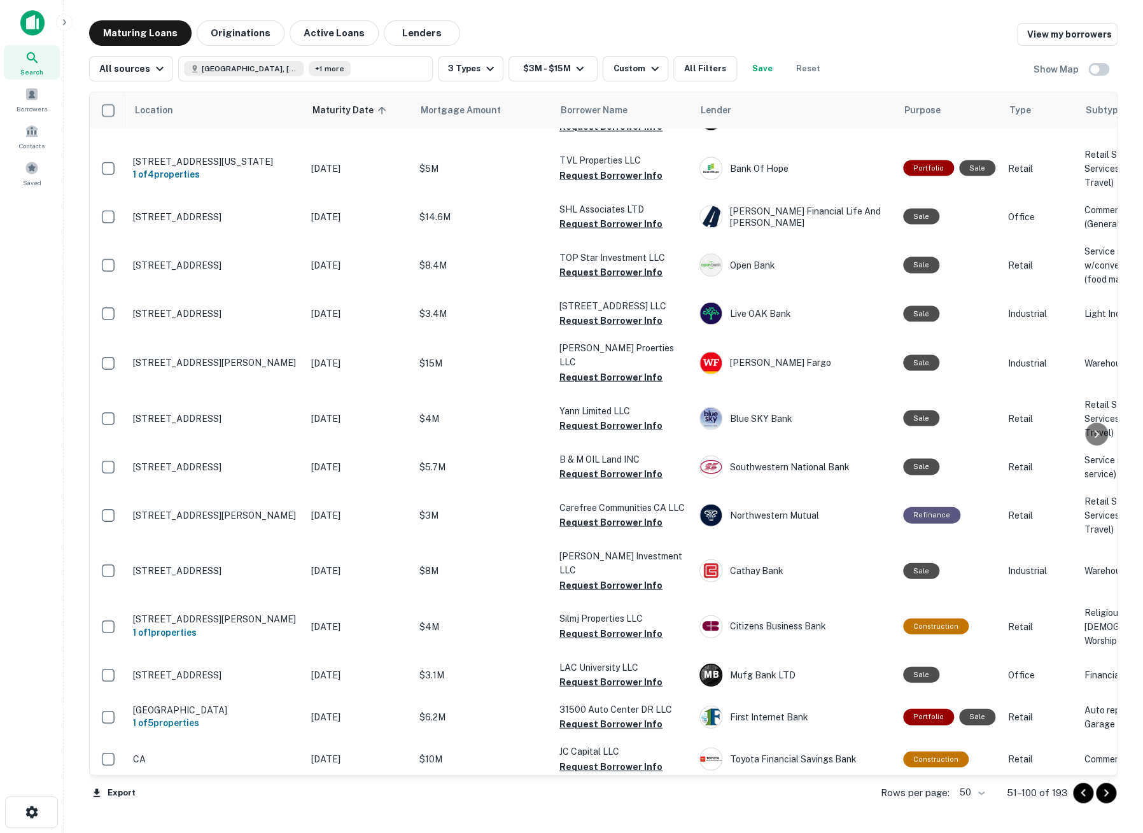
scroll to position [1225, 0]
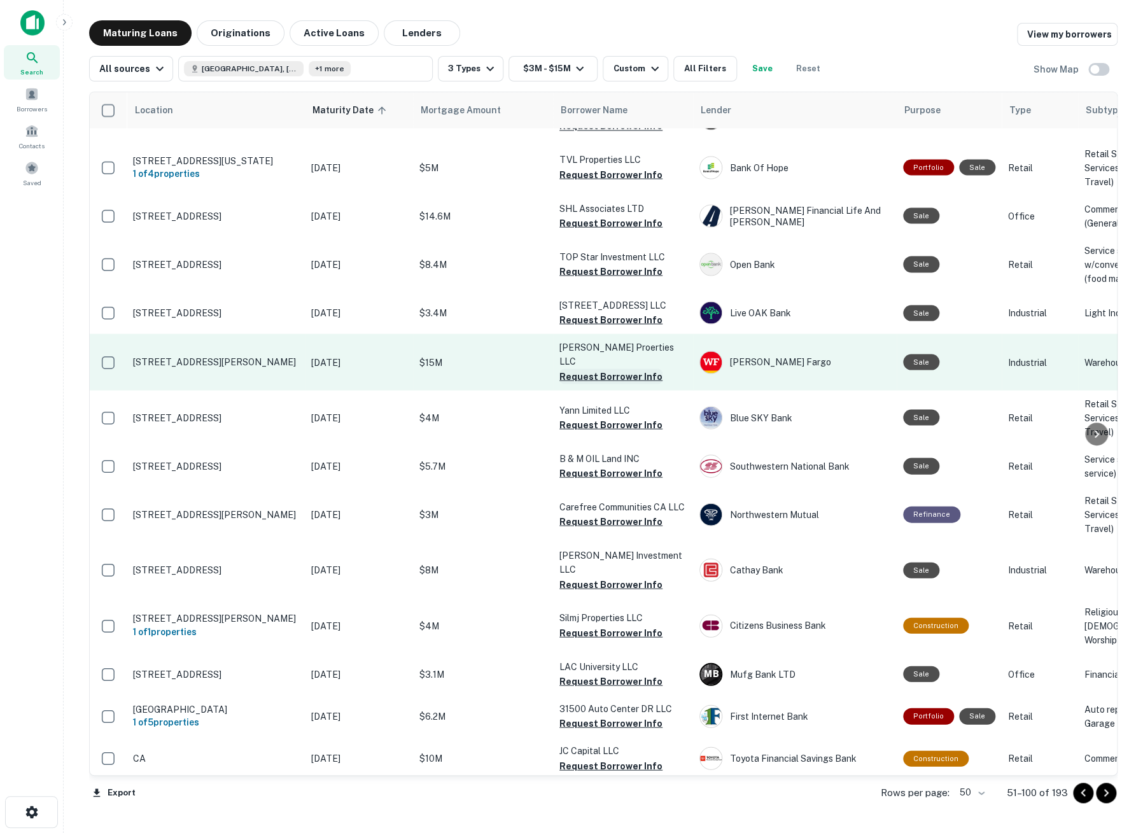
click at [625, 384] on button "Request Borrower Info" at bounding box center [610, 375] width 103 height 15
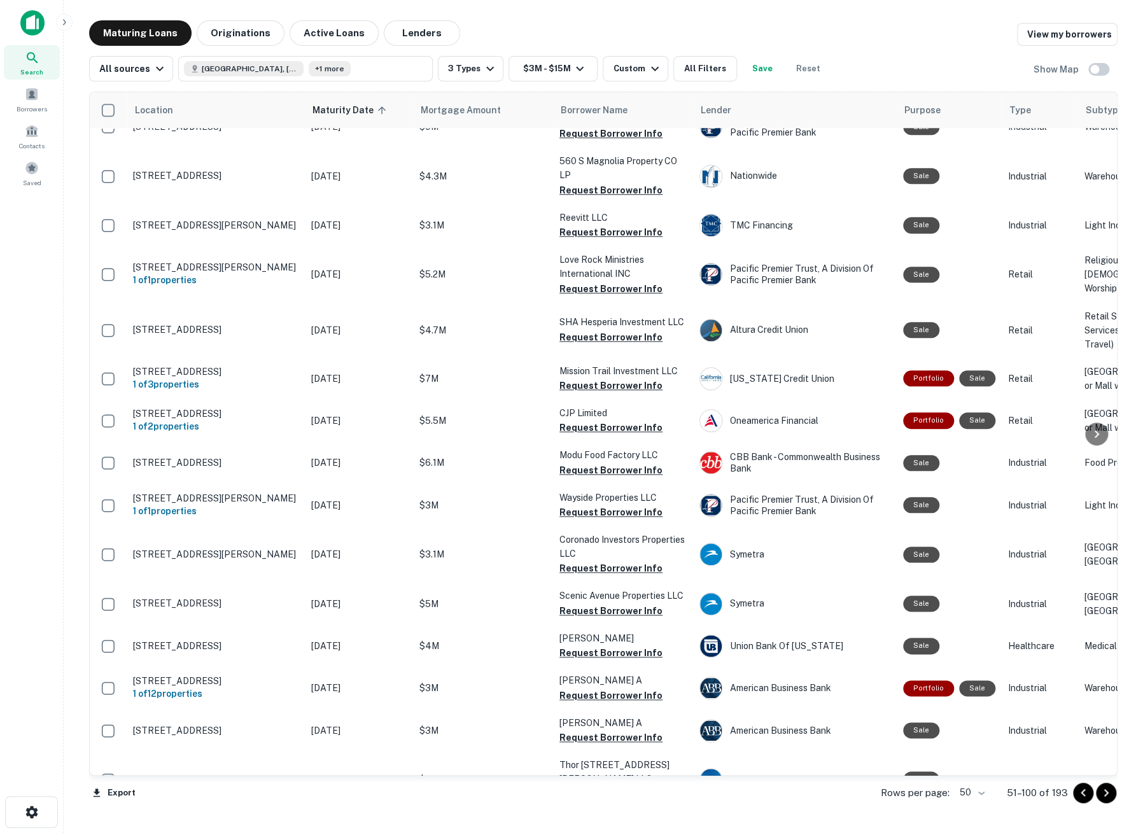
scroll to position [448, 0]
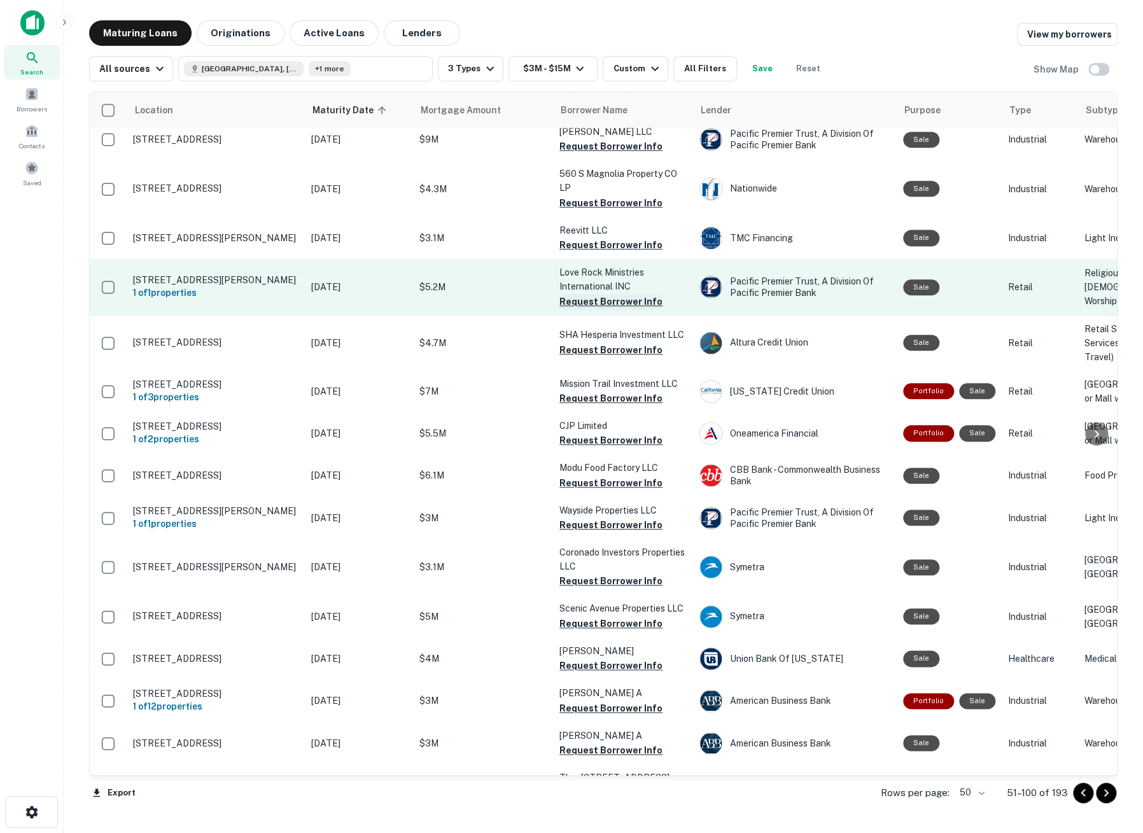
click at [586, 300] on button "Request Borrower Info" at bounding box center [610, 301] width 103 height 15
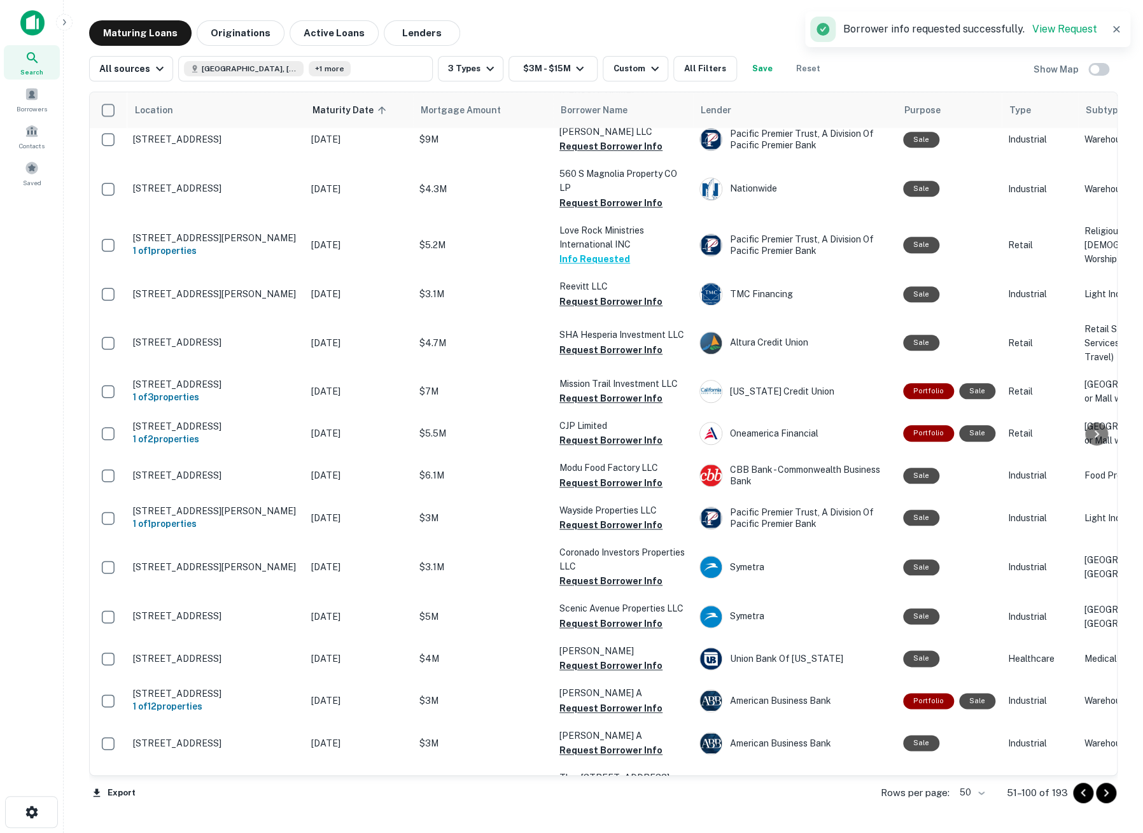
scroll to position [377, 0]
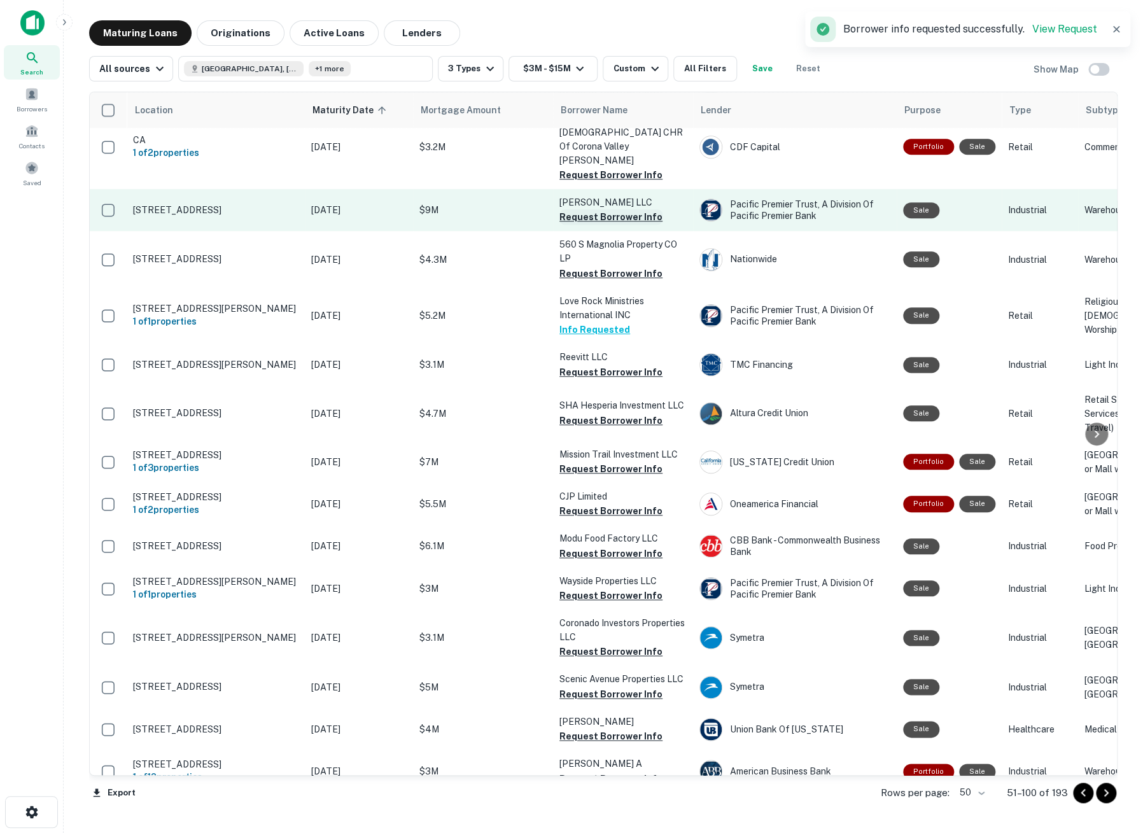
click at [597, 214] on button "Request Borrower Info" at bounding box center [610, 216] width 103 height 15
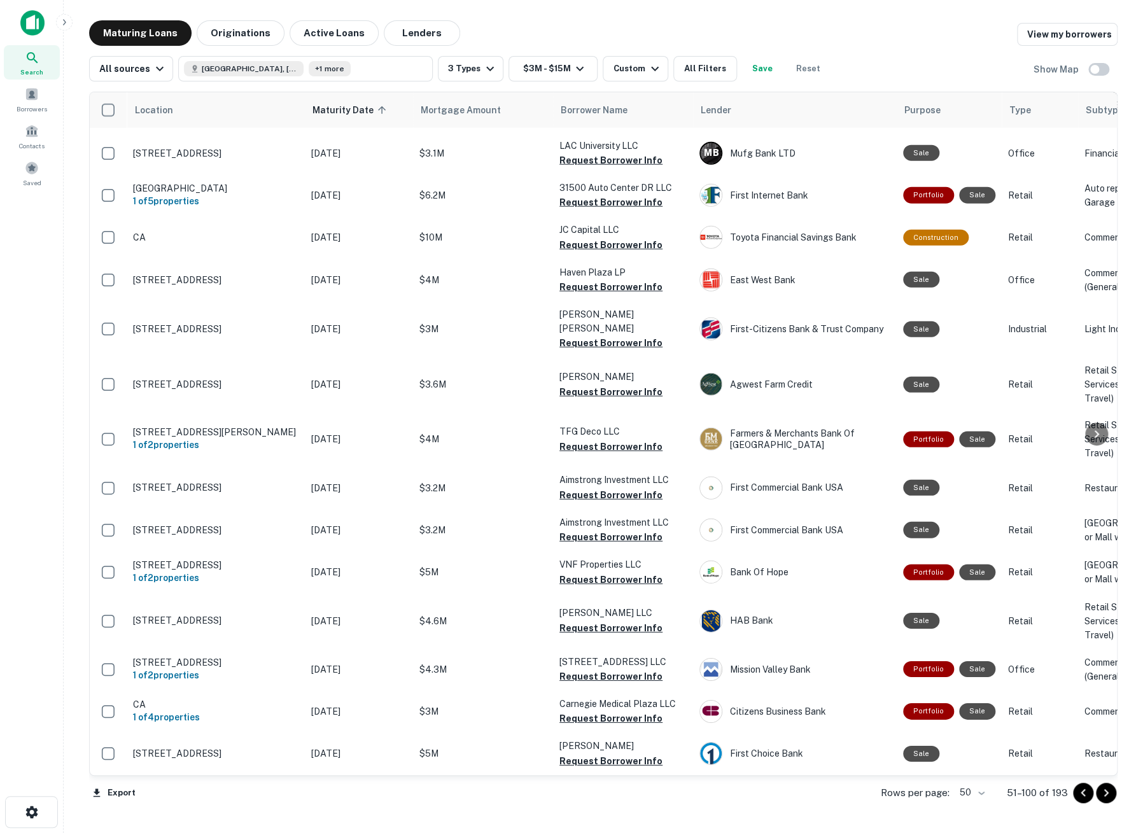
scroll to position [2047, 0]
click at [1106, 798] on icon "Go to next page" at bounding box center [1105, 792] width 15 height 15
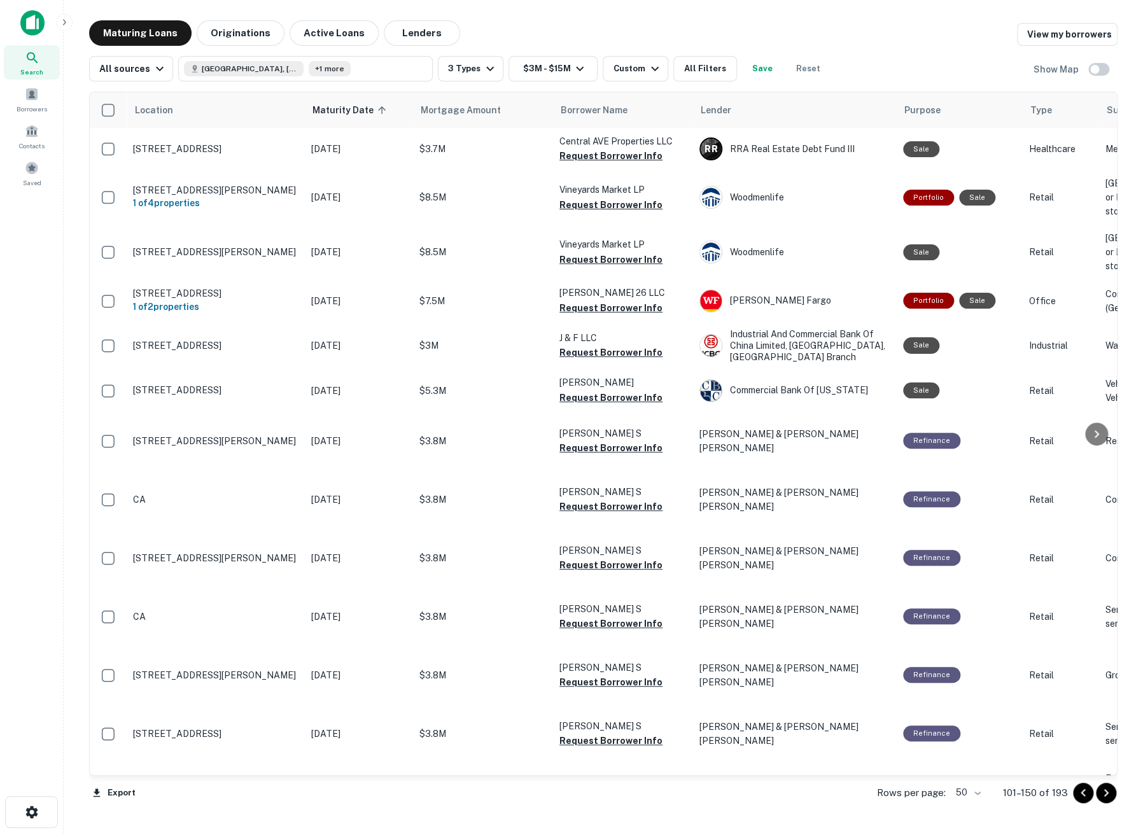
click at [1104, 796] on icon "Go to next page" at bounding box center [1105, 792] width 15 height 15
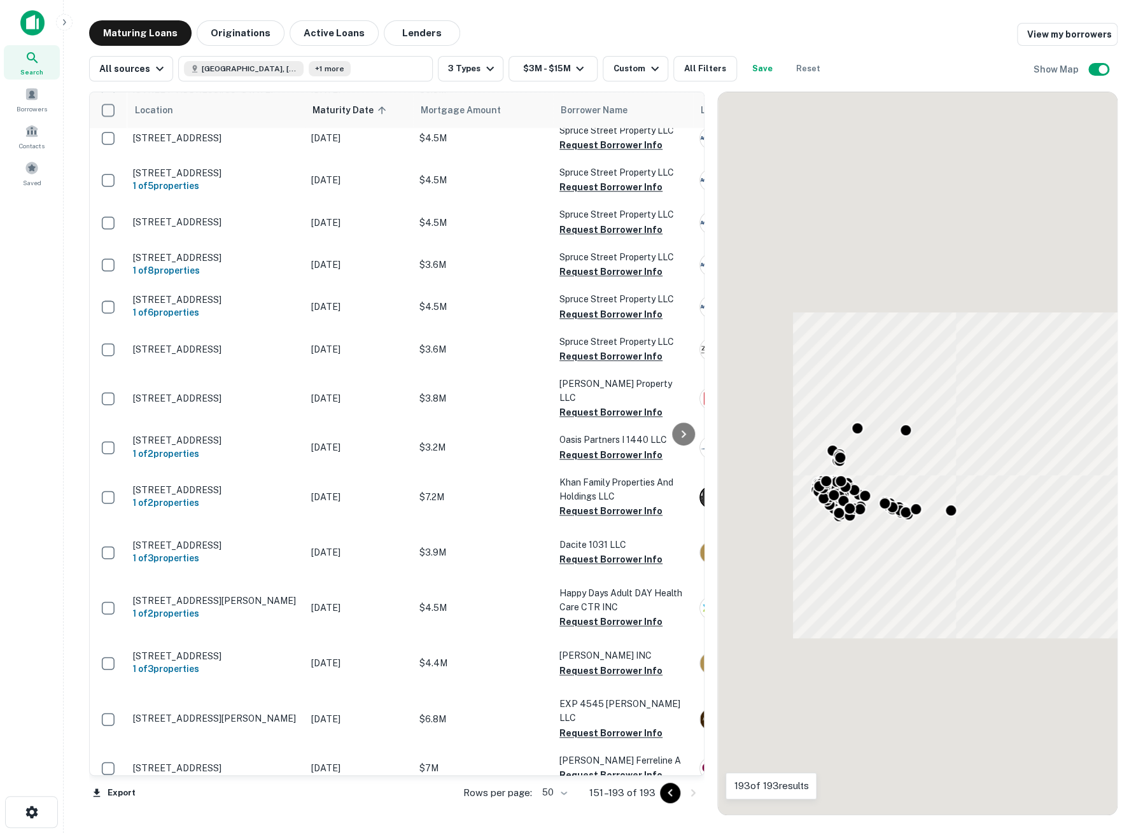
scroll to position [636, 0]
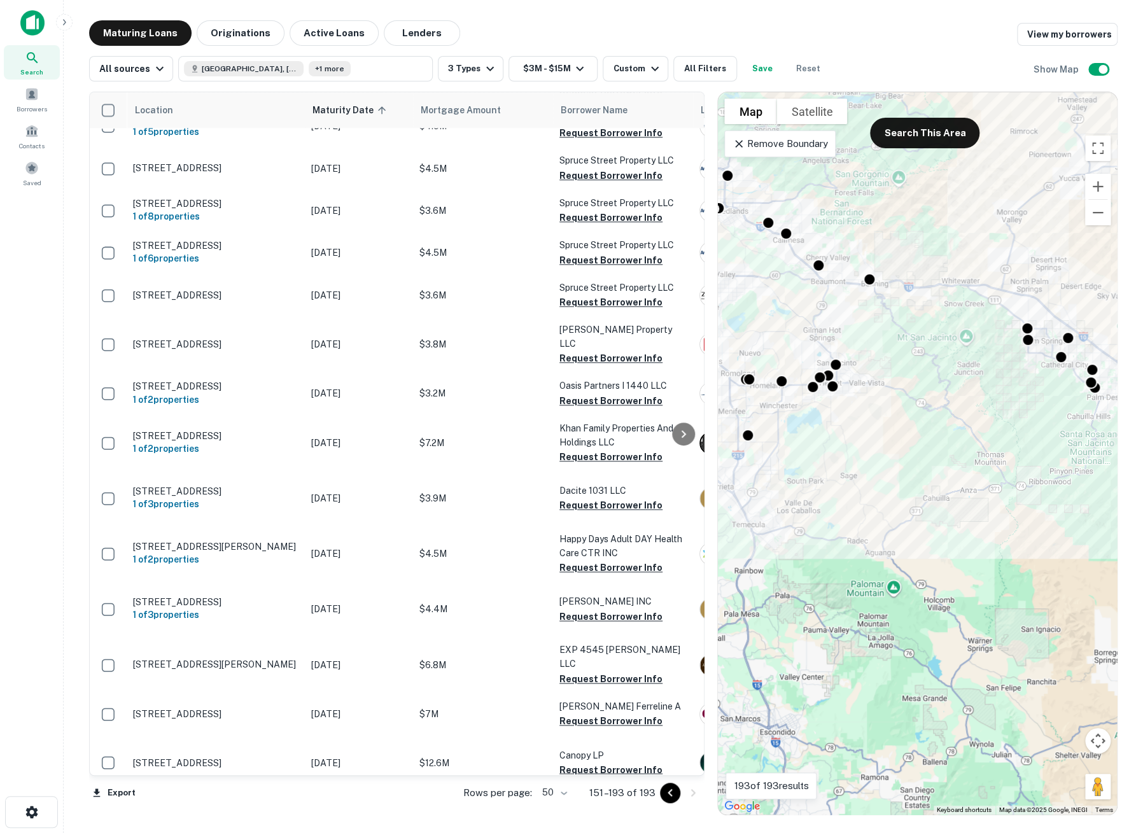
drag, startPoint x: 1064, startPoint y: 506, endPoint x: 1160, endPoint y: 572, distance: 116.3
click at [1142, 572] on html "Search Borrowers Contacts Saved Maturing Loans Originations Active Loans Lender…" at bounding box center [571, 416] width 1143 height 833
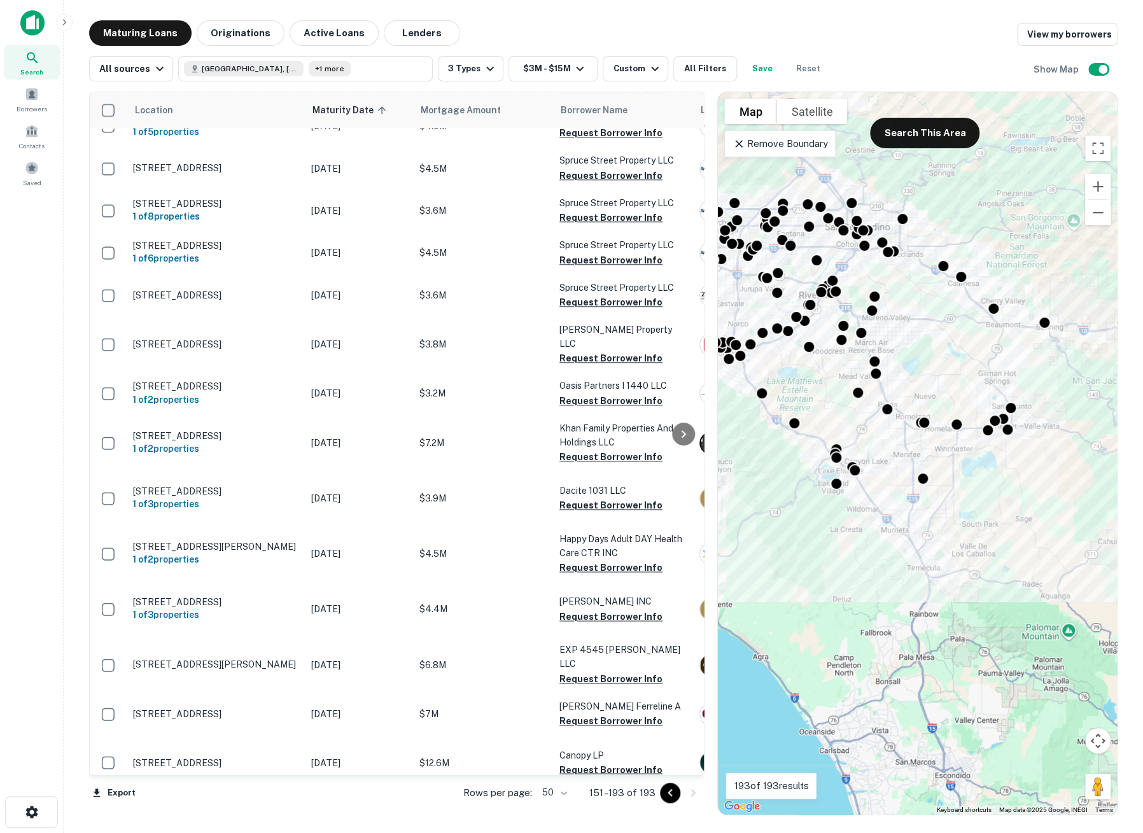
drag, startPoint x: 842, startPoint y: 550, endPoint x: 1015, endPoint y: 597, distance: 179.8
click at [1015, 597] on div "To activate drag with keyboard, press Alt + Enter. Once in keyboard drag state,…" at bounding box center [917, 453] width 399 height 722
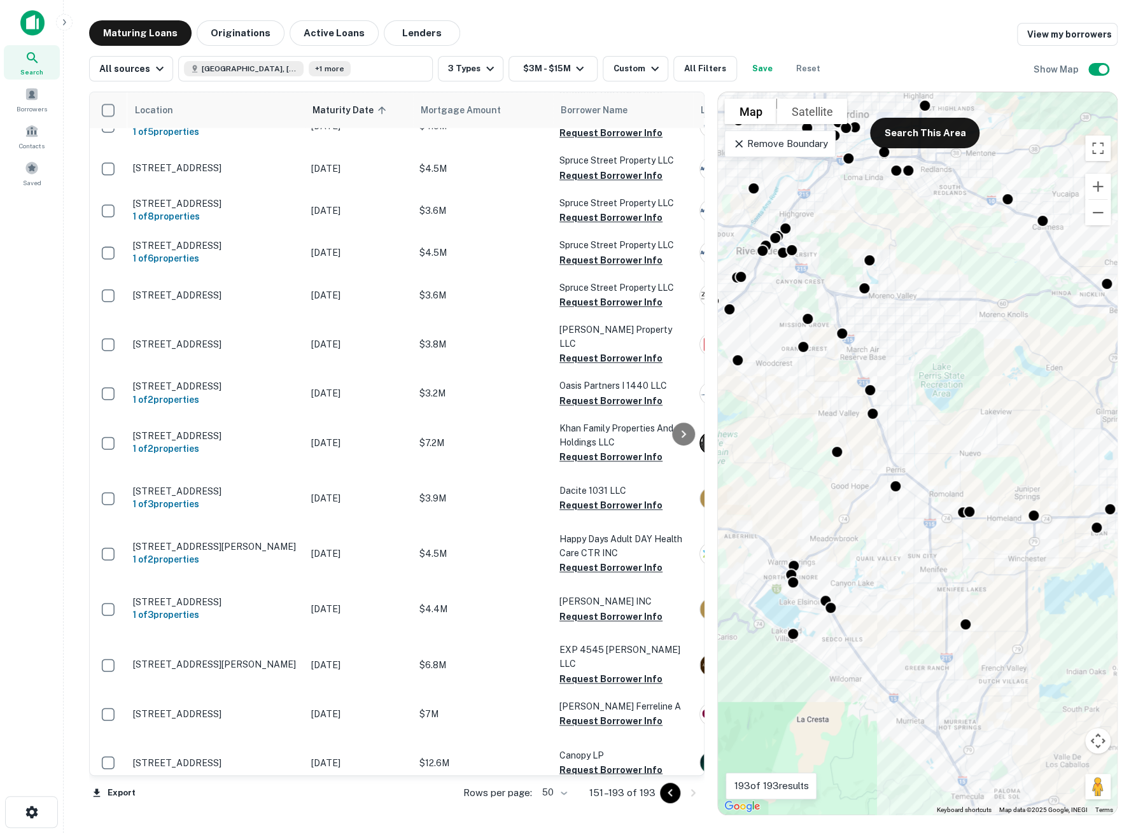
drag, startPoint x: 891, startPoint y: 547, endPoint x: 932, endPoint y: 725, distance: 182.3
click at [932, 725] on div "To activate drag with keyboard, press Alt + Enter. Once in keyboard drag state,…" at bounding box center [917, 453] width 399 height 722
click at [768, 141] on p "Remove Boundary" at bounding box center [779, 143] width 95 height 15
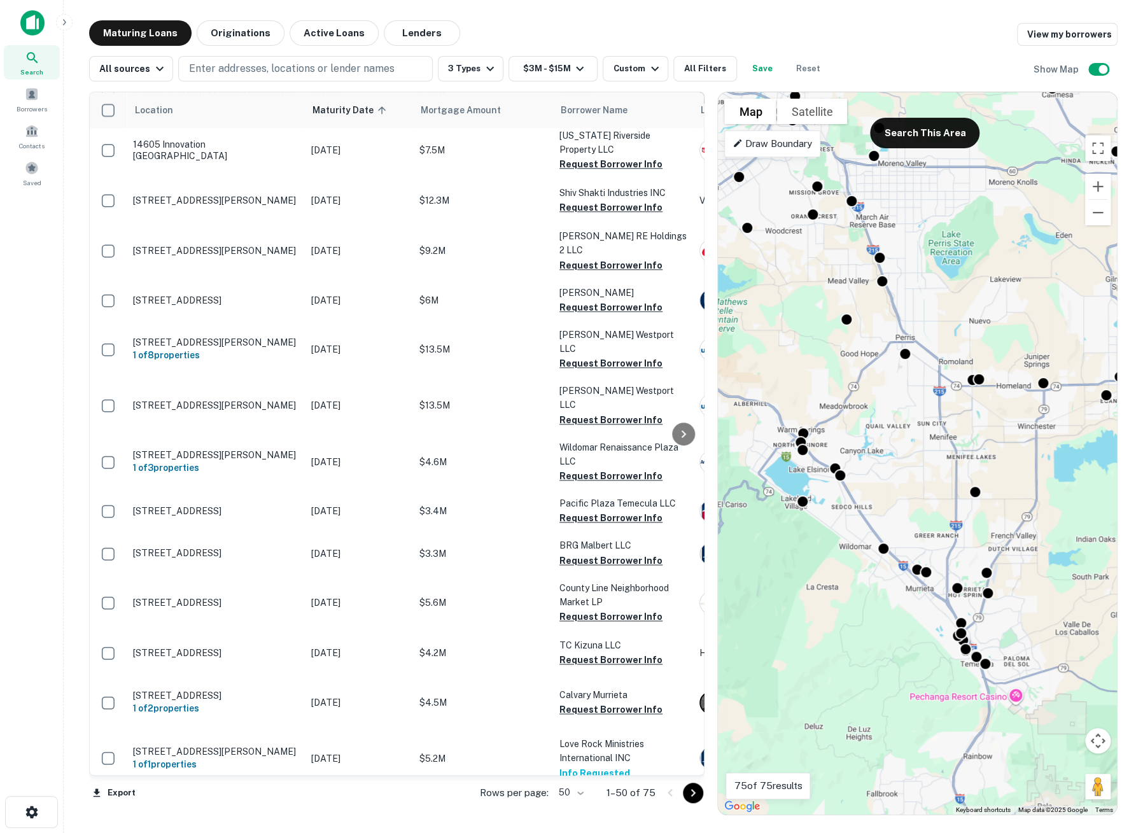
drag, startPoint x: 923, startPoint y: 577, endPoint x: 935, endPoint y: 438, distance: 139.2
click at [935, 438] on div "To activate drag with keyboard, press Alt + Enter. Once in keyboard drag state,…" at bounding box center [917, 453] width 399 height 722
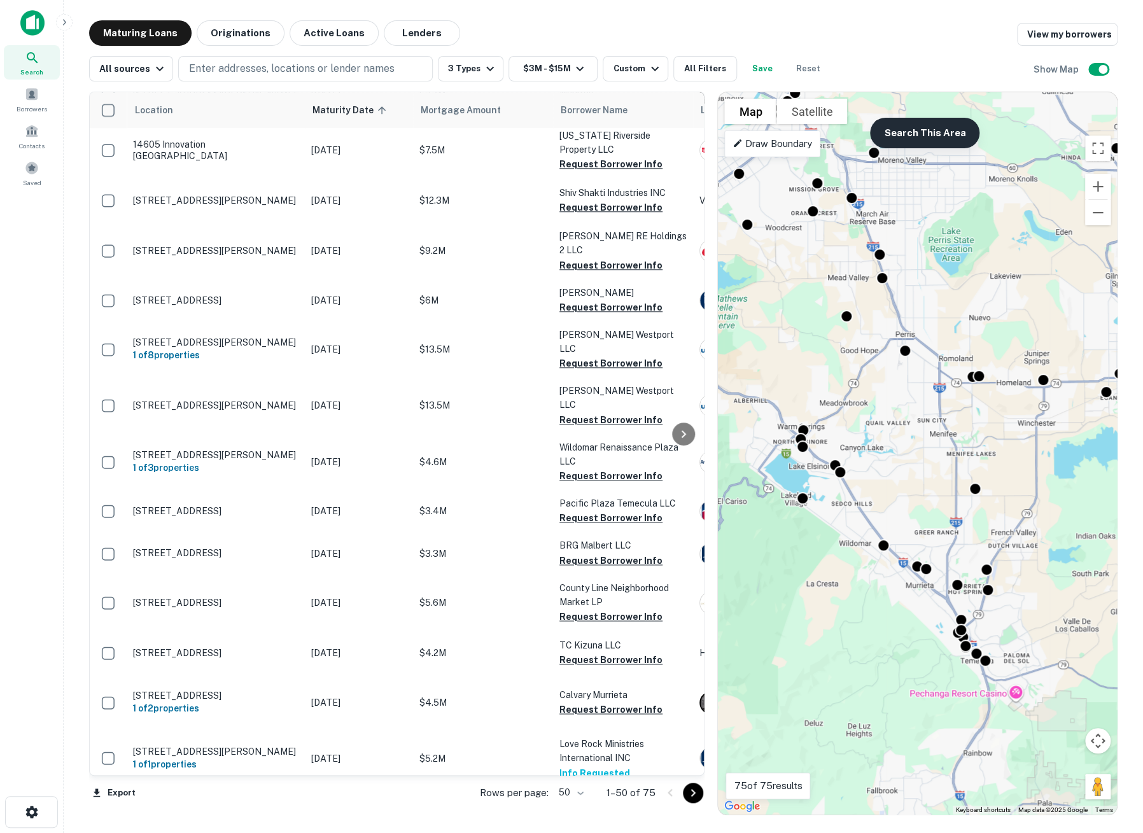
click at [933, 141] on button "Search This Area" at bounding box center [924, 133] width 109 height 31
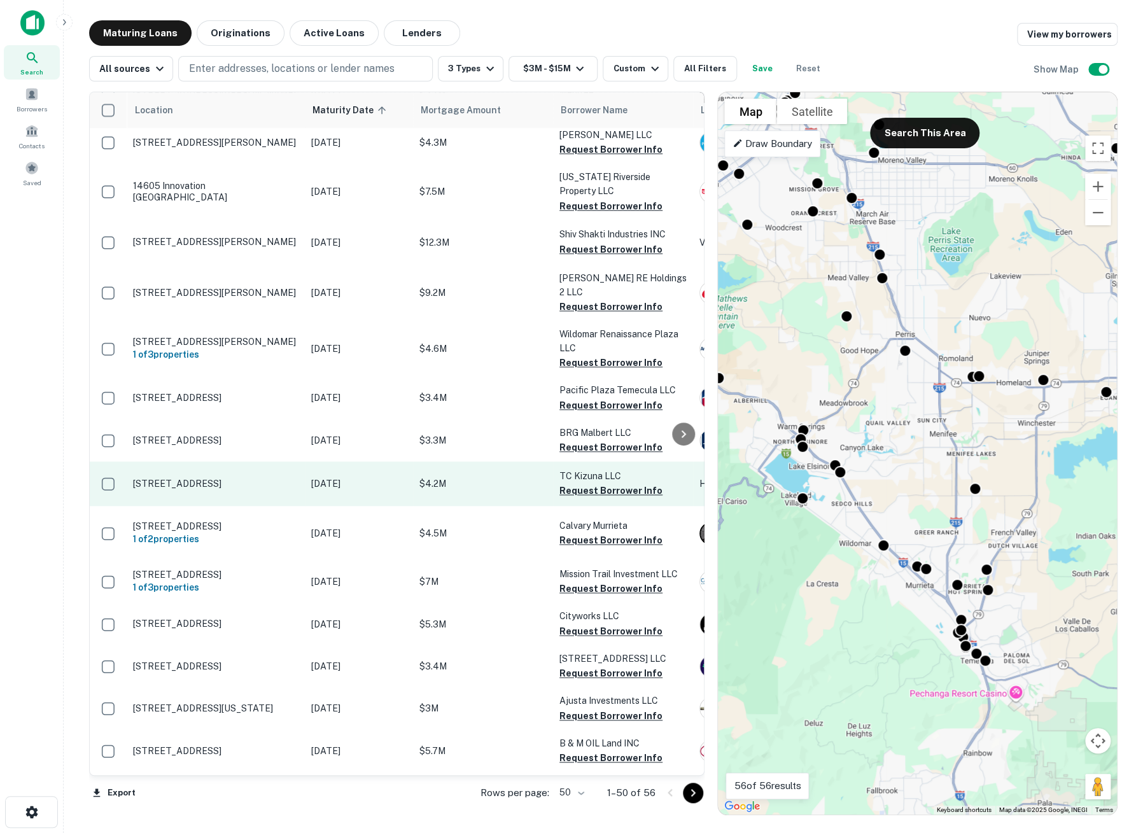
scroll to position [494, 0]
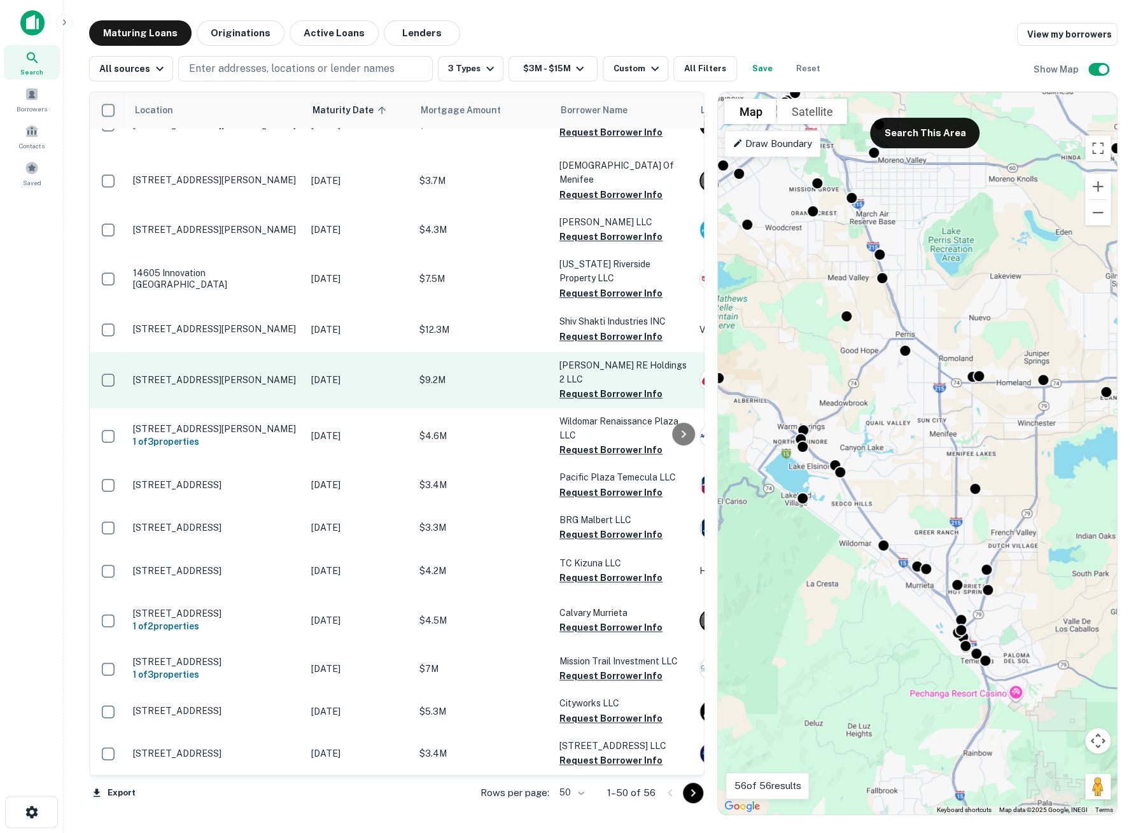
click at [254, 374] on p "27635 Diaz Rd Temecula, CA 92590" at bounding box center [215, 379] width 165 height 11
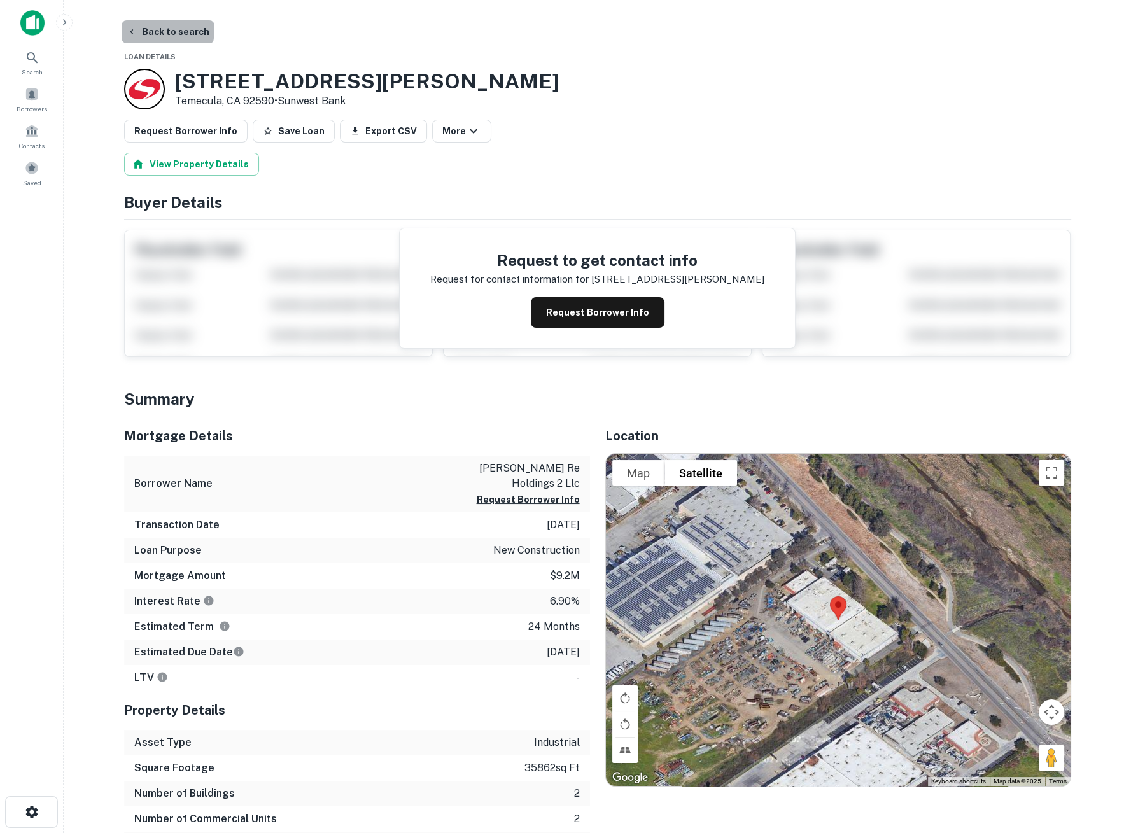
click at [166, 31] on button "Back to search" at bounding box center [168, 31] width 93 height 23
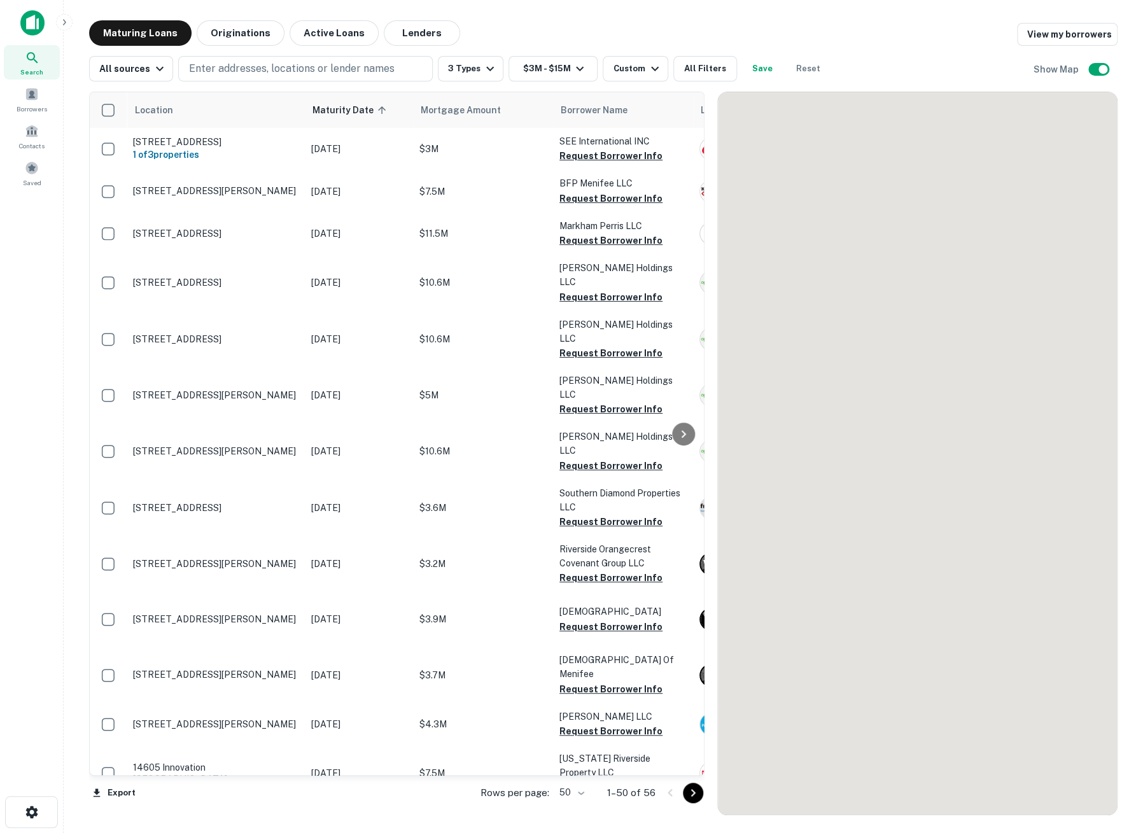
scroll to position [494, 0]
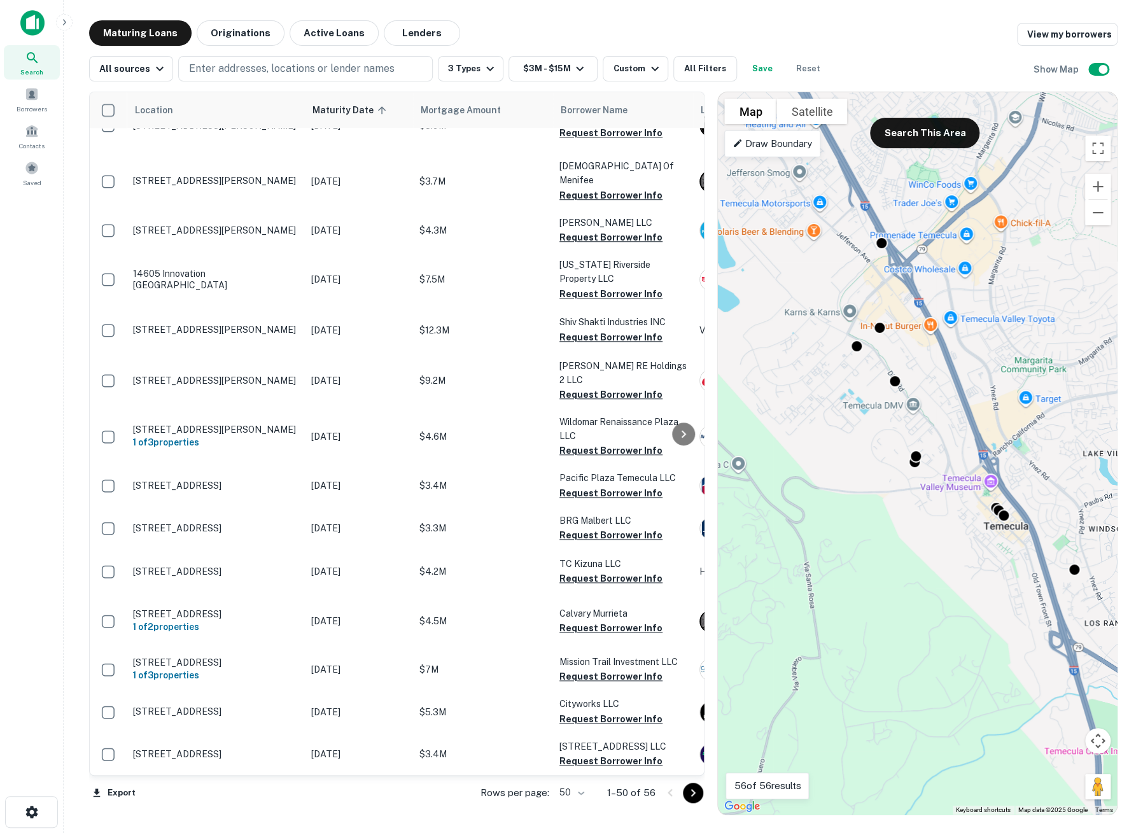
drag, startPoint x: 954, startPoint y: 653, endPoint x: 881, endPoint y: 572, distance: 109.5
click at [881, 572] on div "To activate drag with keyboard, press Alt + Enter. Once in keyboard drag state,…" at bounding box center [917, 453] width 399 height 722
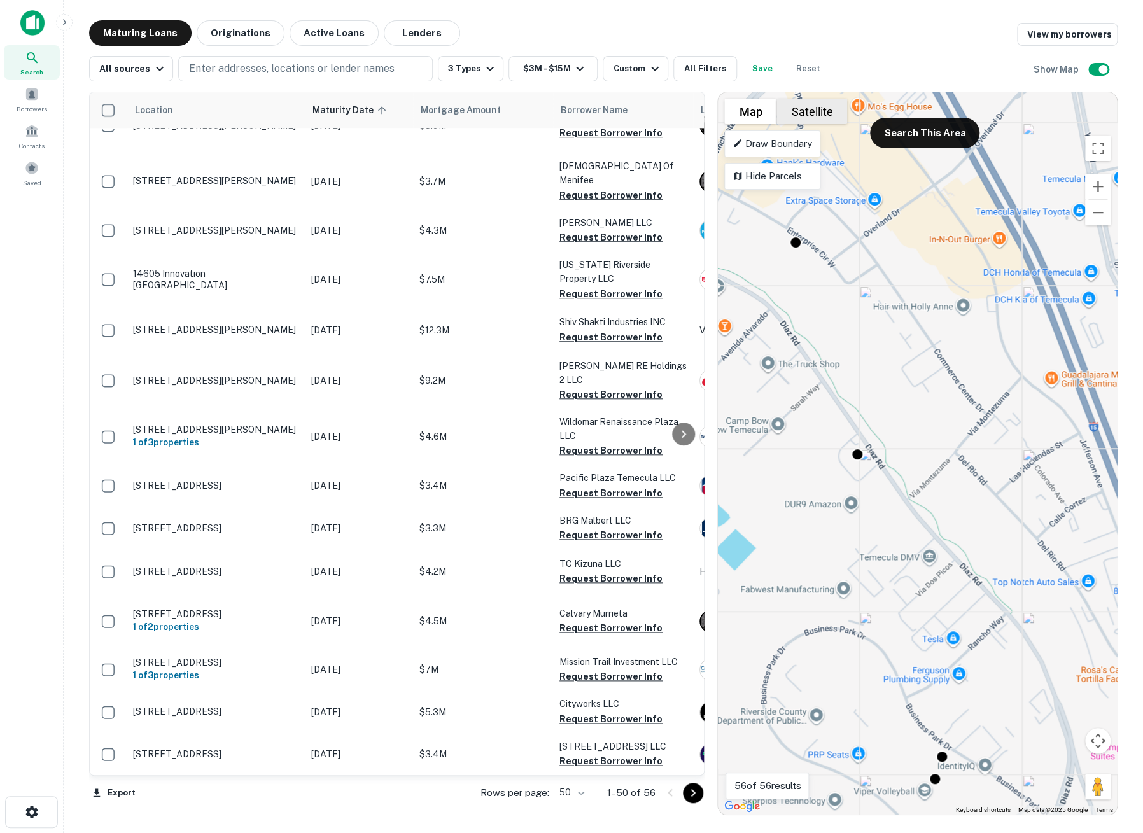
click at [820, 107] on button "Satellite" at bounding box center [811, 111] width 71 height 25
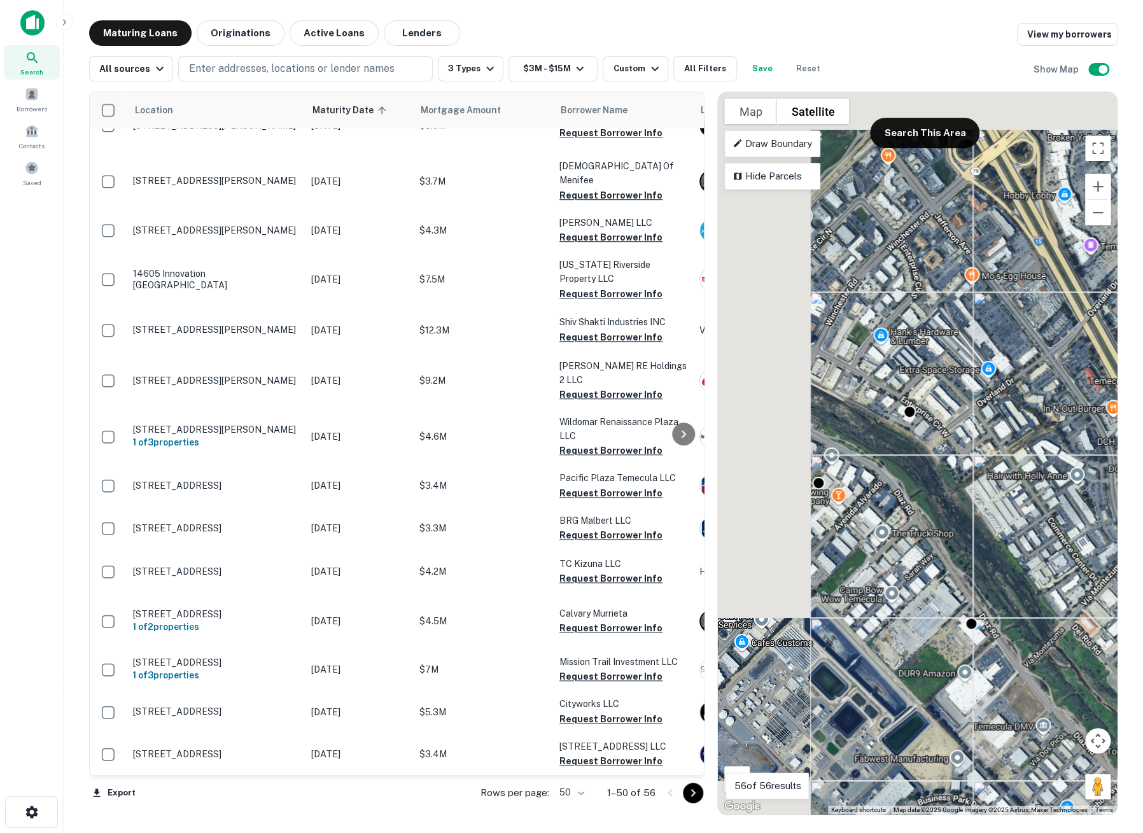
drag, startPoint x: 871, startPoint y: 380, endPoint x: 985, endPoint y: 550, distance: 205.4
click at [985, 550] on div "To activate drag with keyboard, press Alt + Enter. Once in keyboard drag state,…" at bounding box center [917, 453] width 399 height 722
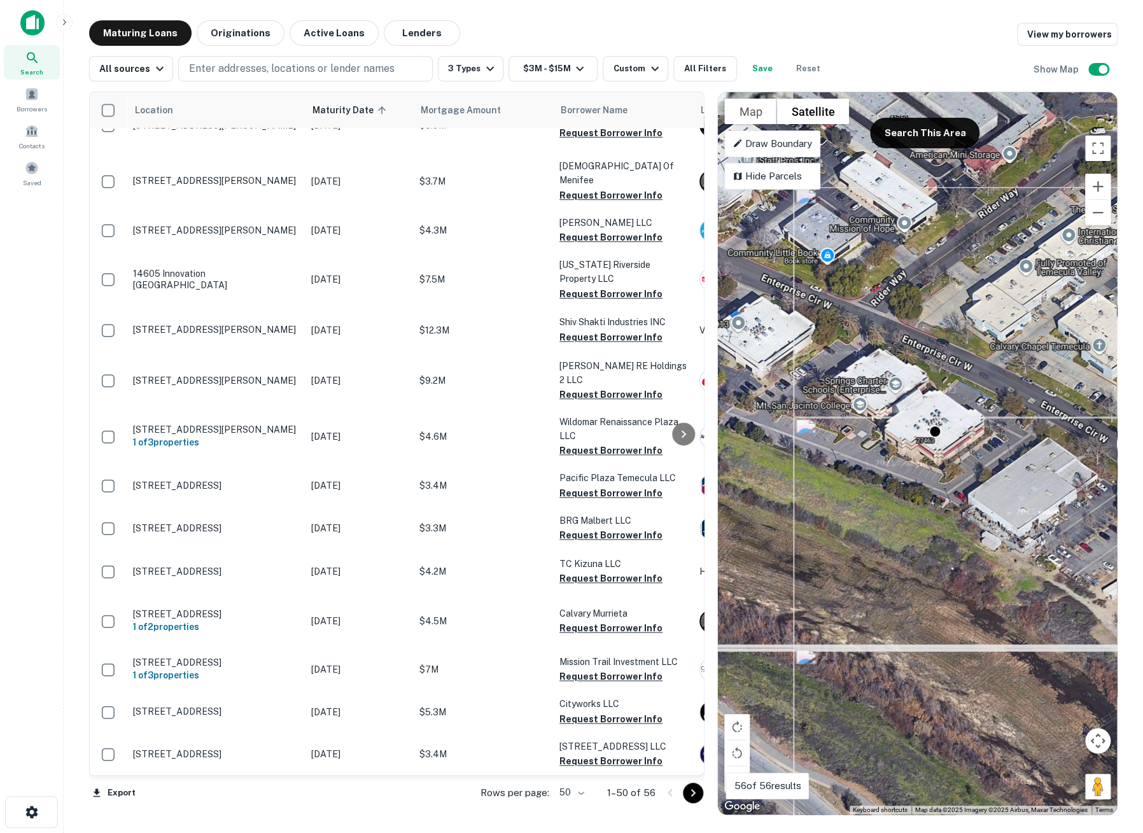
drag, startPoint x: 842, startPoint y: 405, endPoint x: 1048, endPoint y: 552, distance: 252.8
click at [1048, 552] on div "To activate drag with keyboard, press Alt + Enter. Once in keyboard drag state,…" at bounding box center [917, 453] width 399 height 722
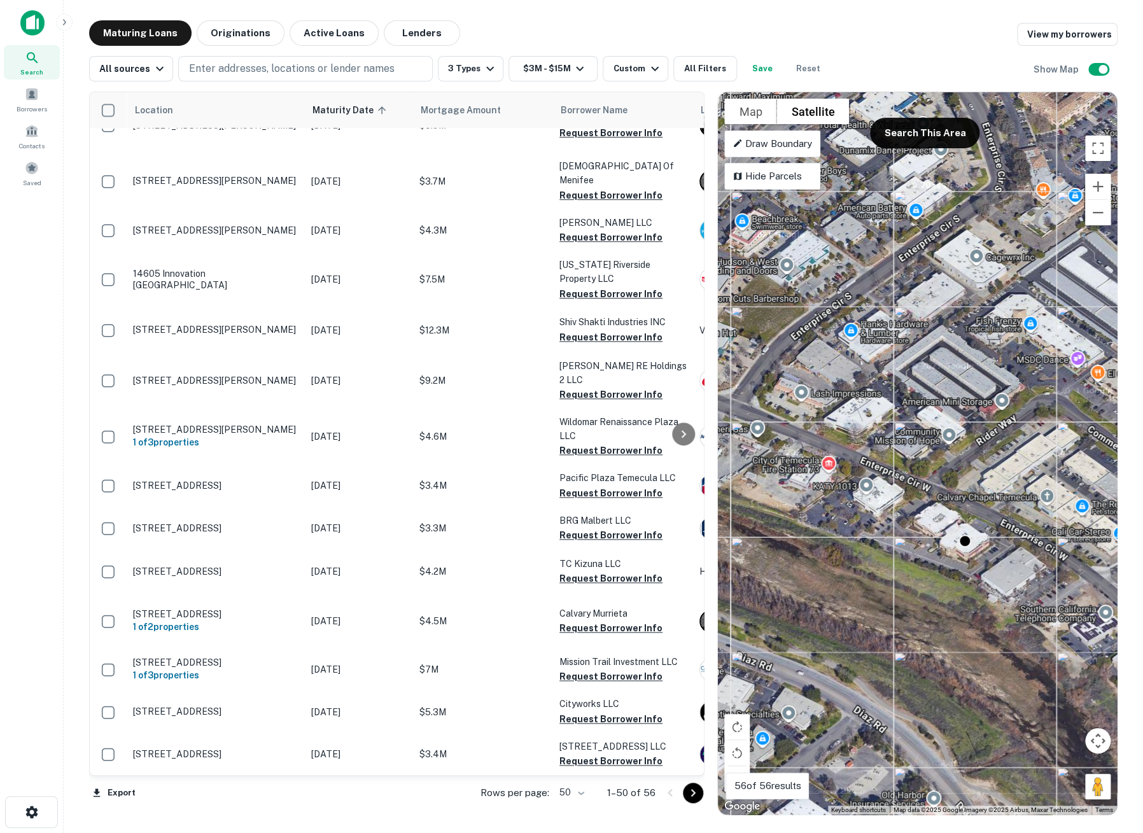
click at [802, 471] on div "To activate drag with keyboard, press Alt + Enter. Once in keyboard drag state,…" at bounding box center [917, 453] width 399 height 722
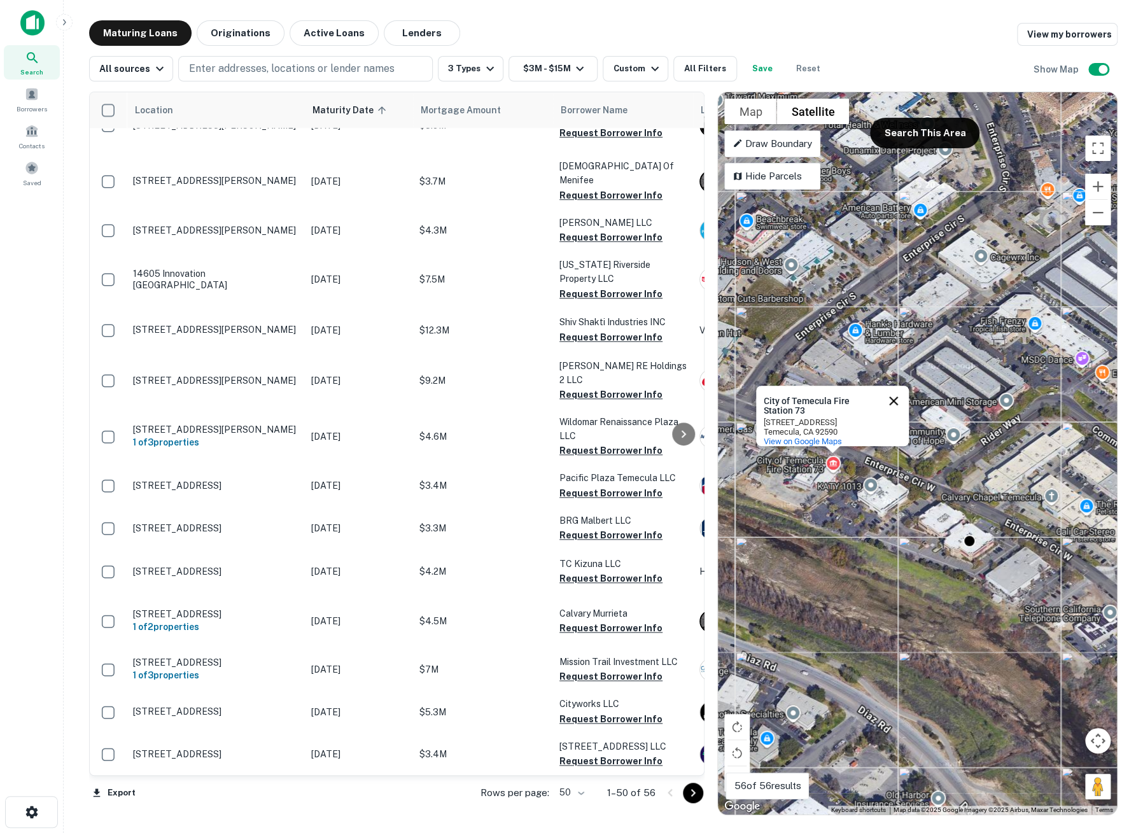
click at [895, 390] on button "Close" at bounding box center [893, 401] width 31 height 31
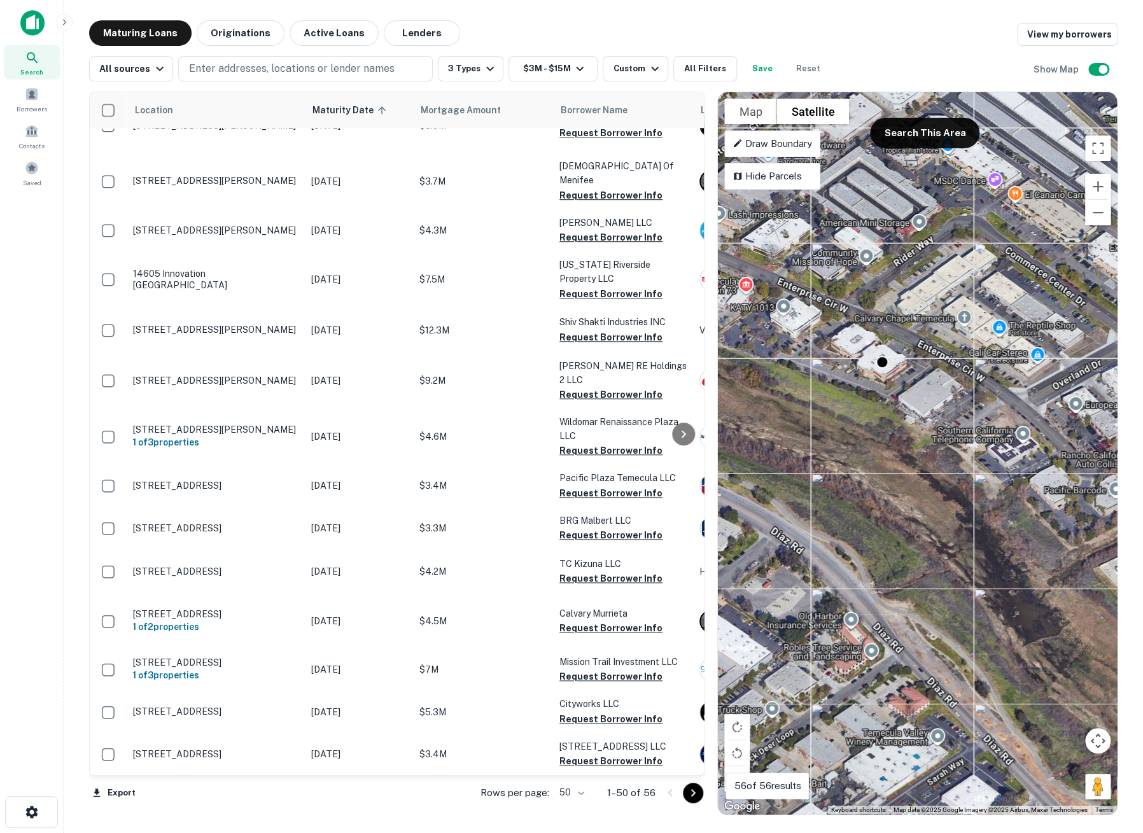
drag, startPoint x: 952, startPoint y: 613, endPoint x: 863, endPoint y: 430, distance: 203.4
click at [863, 430] on div "To activate drag with keyboard, press Alt + Enter. Once in keyboard drag state,…" at bounding box center [917, 453] width 399 height 722
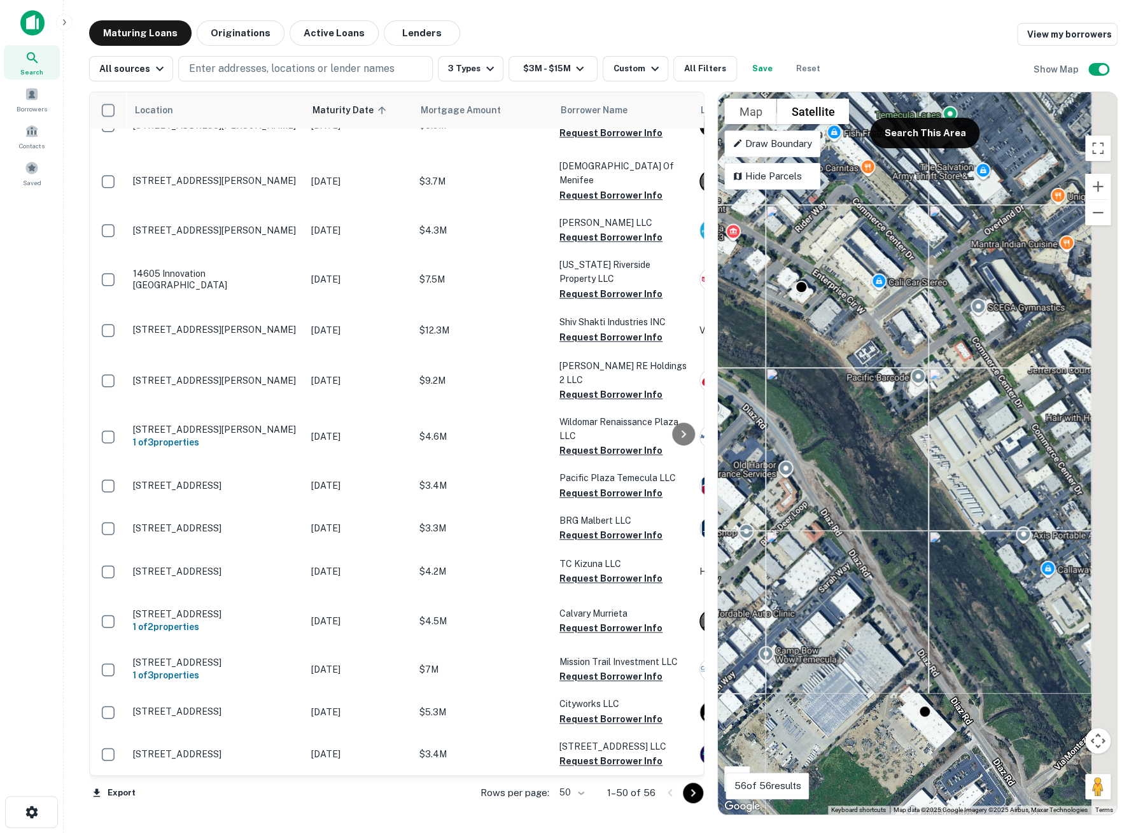
drag, startPoint x: 1012, startPoint y: 632, endPoint x: 870, endPoint y: 440, distance: 238.5
click at [870, 440] on div "To activate drag with keyboard, press Alt + Enter. Once in keyboard drag state,…" at bounding box center [917, 453] width 399 height 722
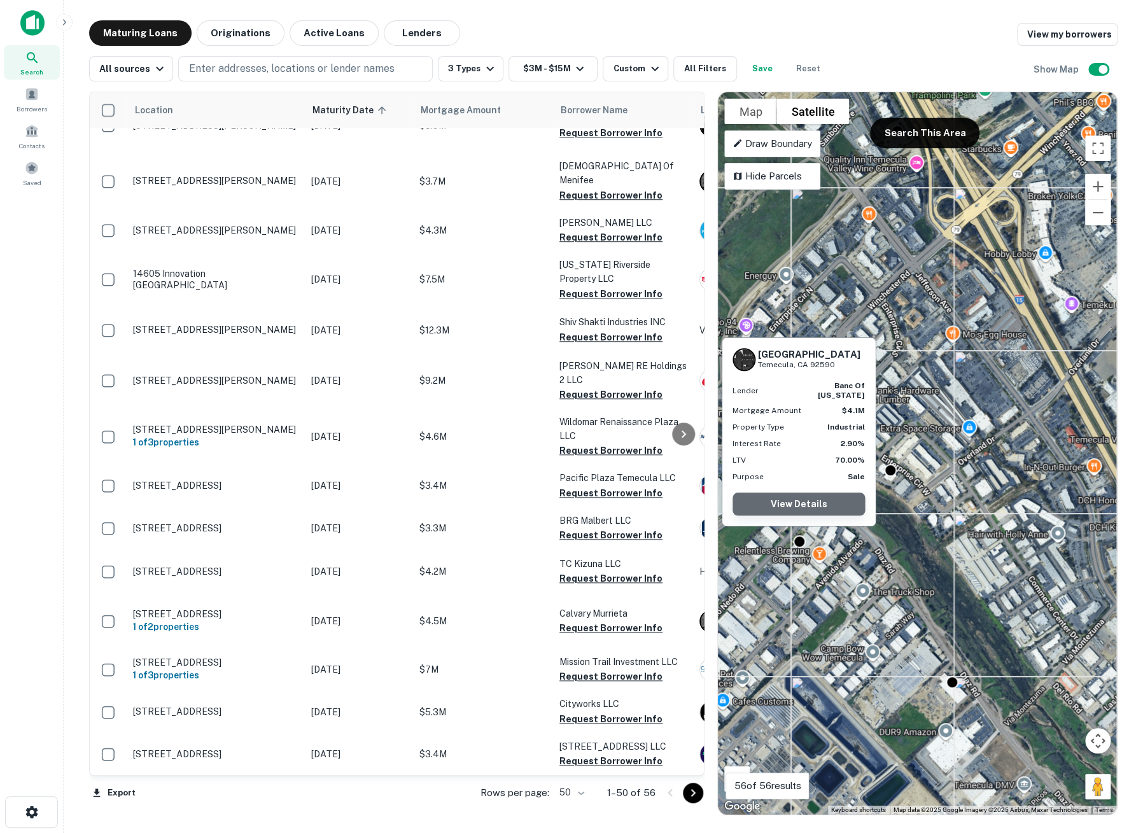
click at [803, 503] on link "View Details" at bounding box center [798, 503] width 132 height 23
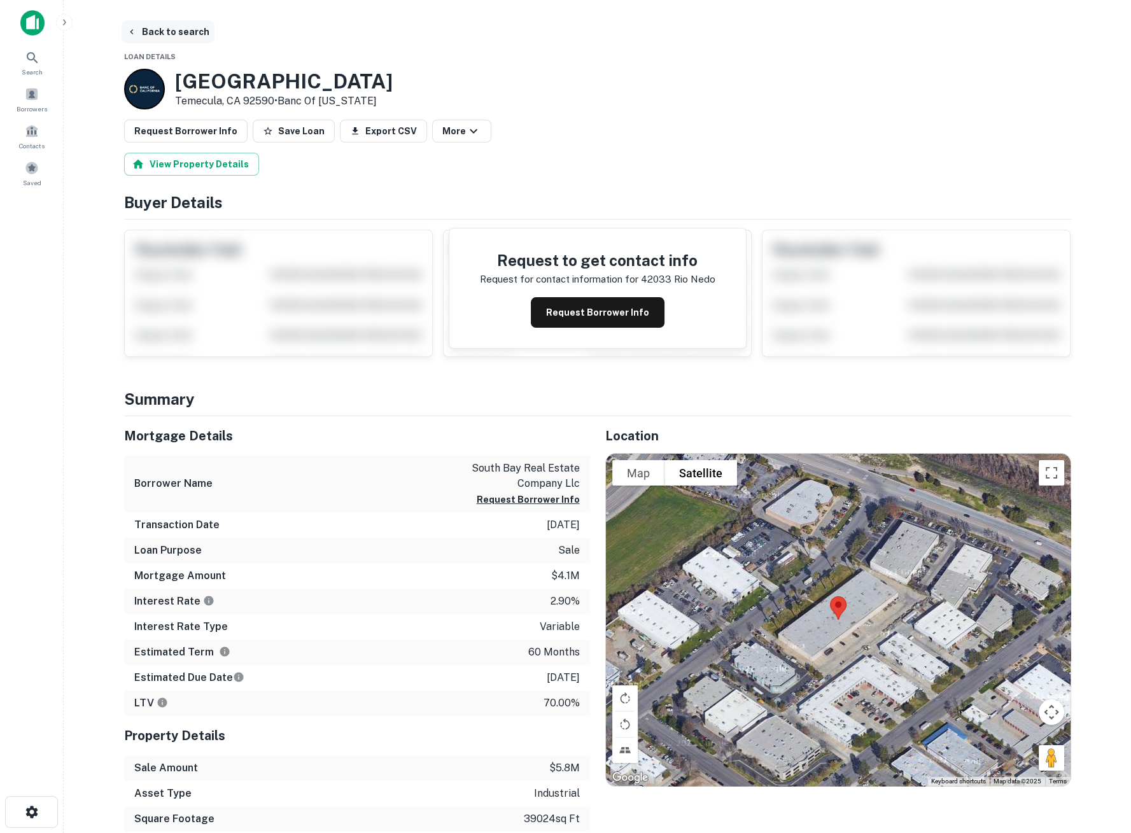
click at [193, 36] on button "Back to search" at bounding box center [168, 31] width 93 height 23
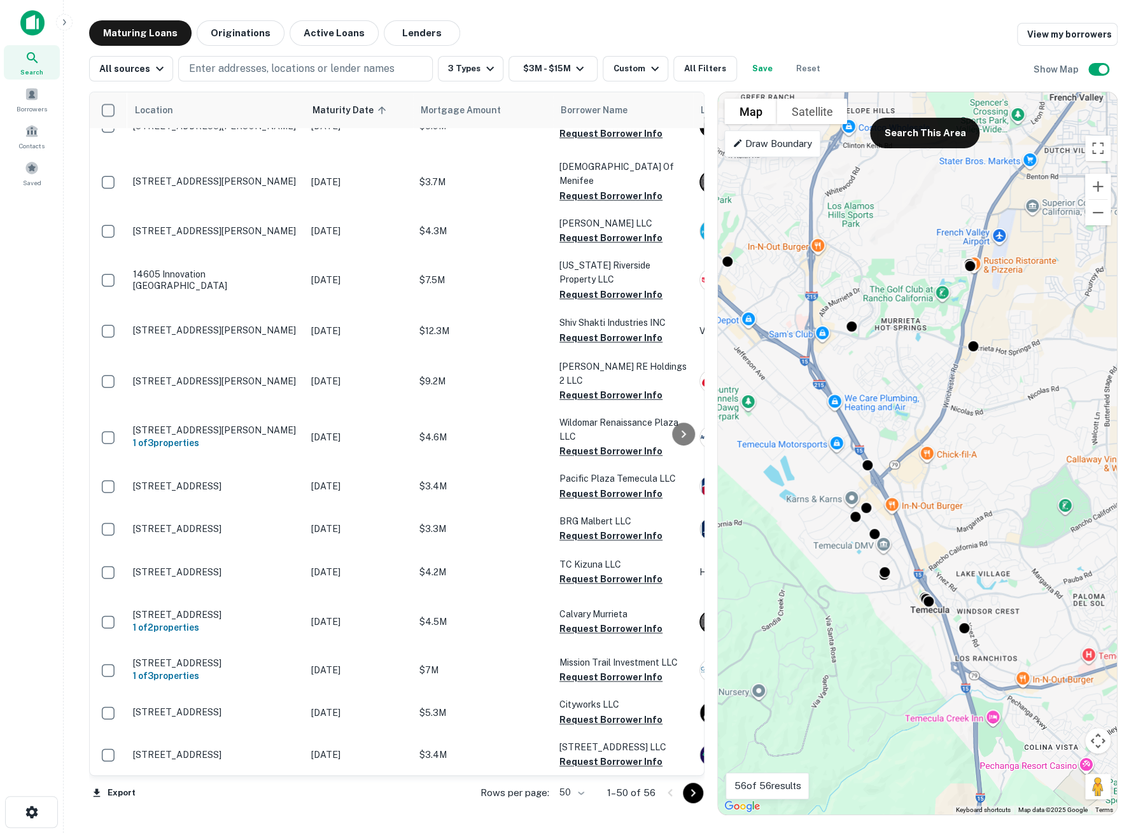
drag, startPoint x: 996, startPoint y: 648, endPoint x: 963, endPoint y: 512, distance: 139.5
click at [963, 512] on div "To activate drag with keyboard, press Alt + Enter. Once in keyboard drag state,…" at bounding box center [917, 453] width 399 height 722
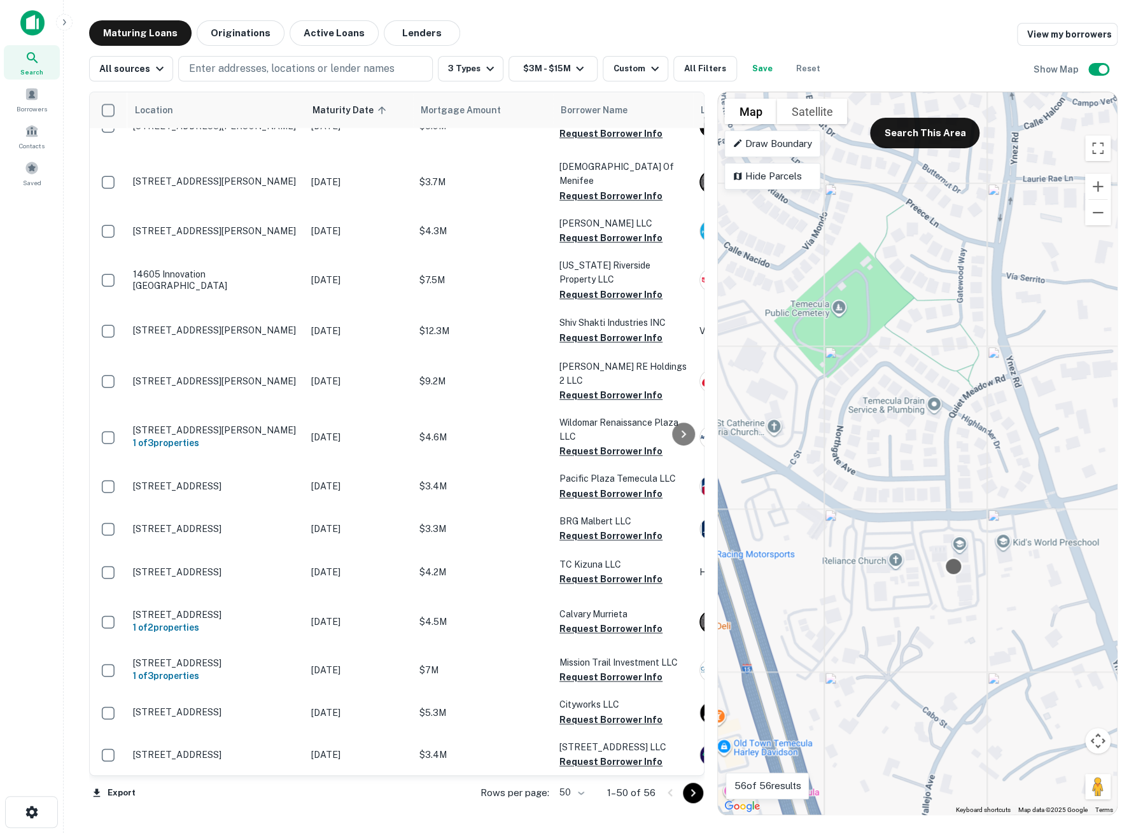
click at [949, 571] on div at bounding box center [952, 566] width 18 height 18
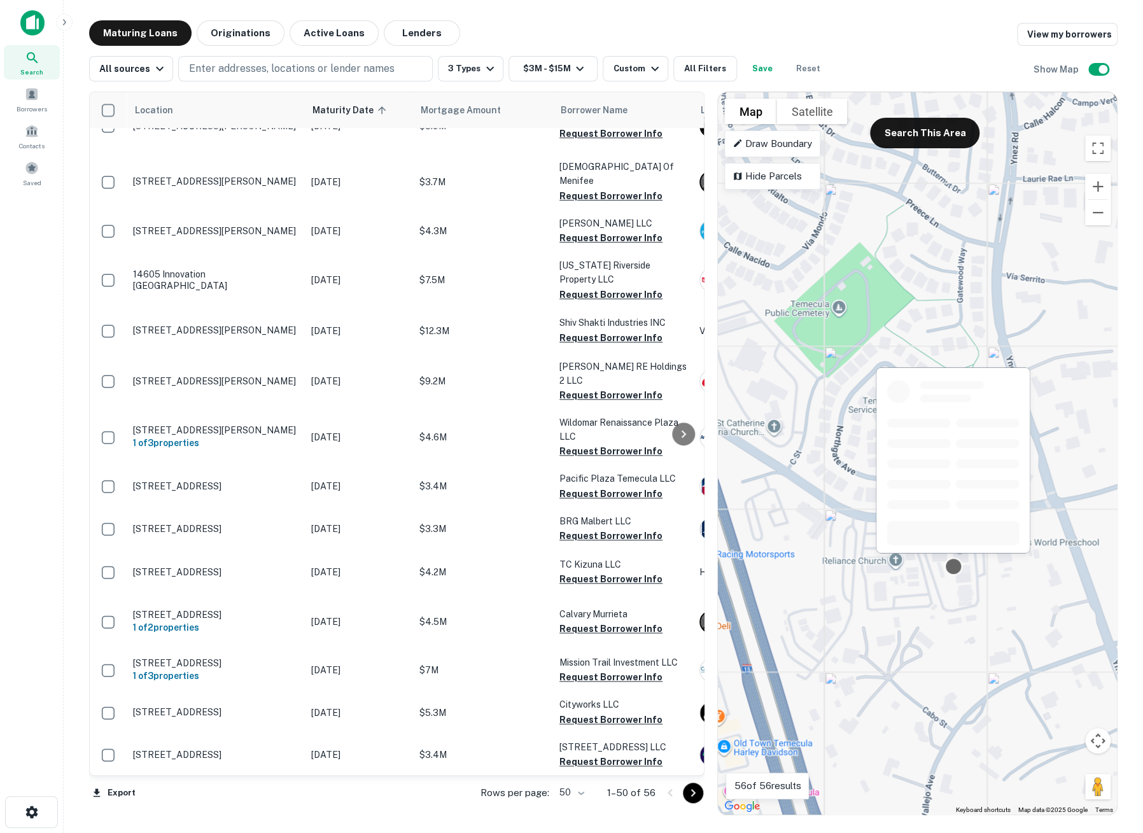
click at [950, 566] on div at bounding box center [952, 566] width 18 height 18
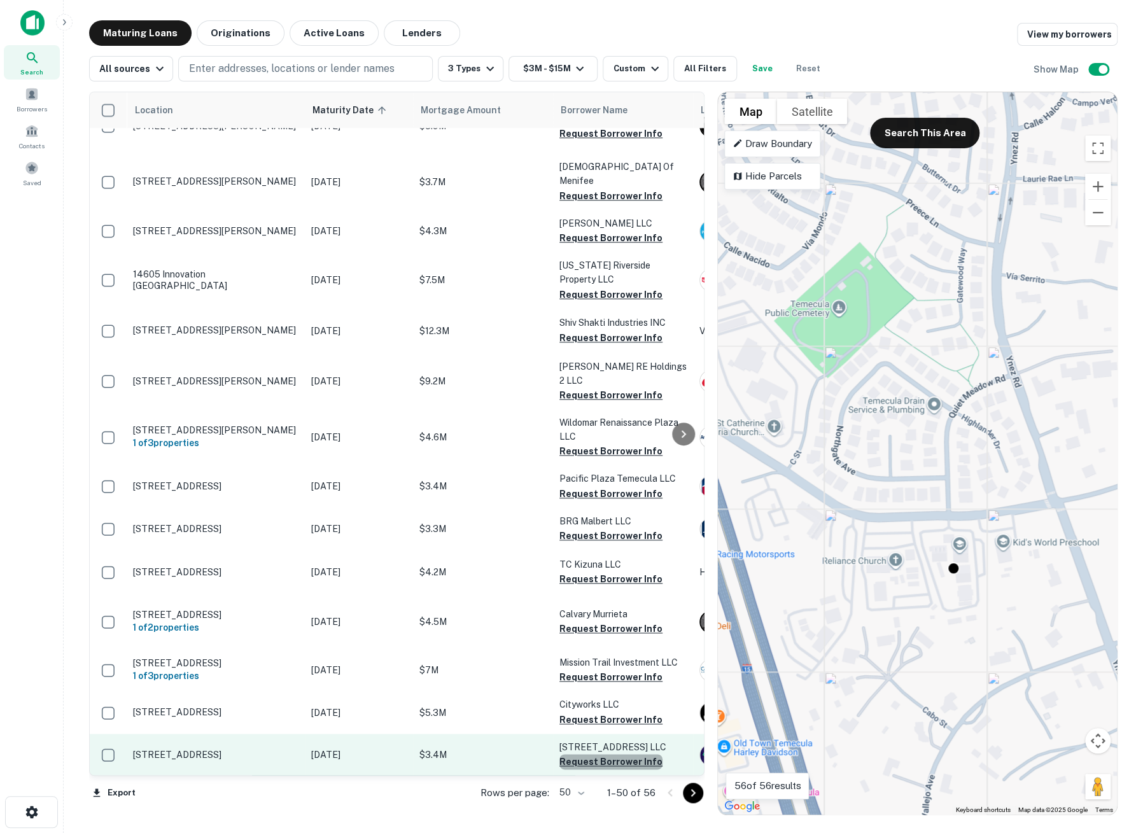
click at [627, 754] on button "Request Borrower Info" at bounding box center [610, 761] width 103 height 15
click at [207, 749] on p "18572 Pasadena St Lake Elsinore, CA 92530" at bounding box center [215, 754] width 165 height 11
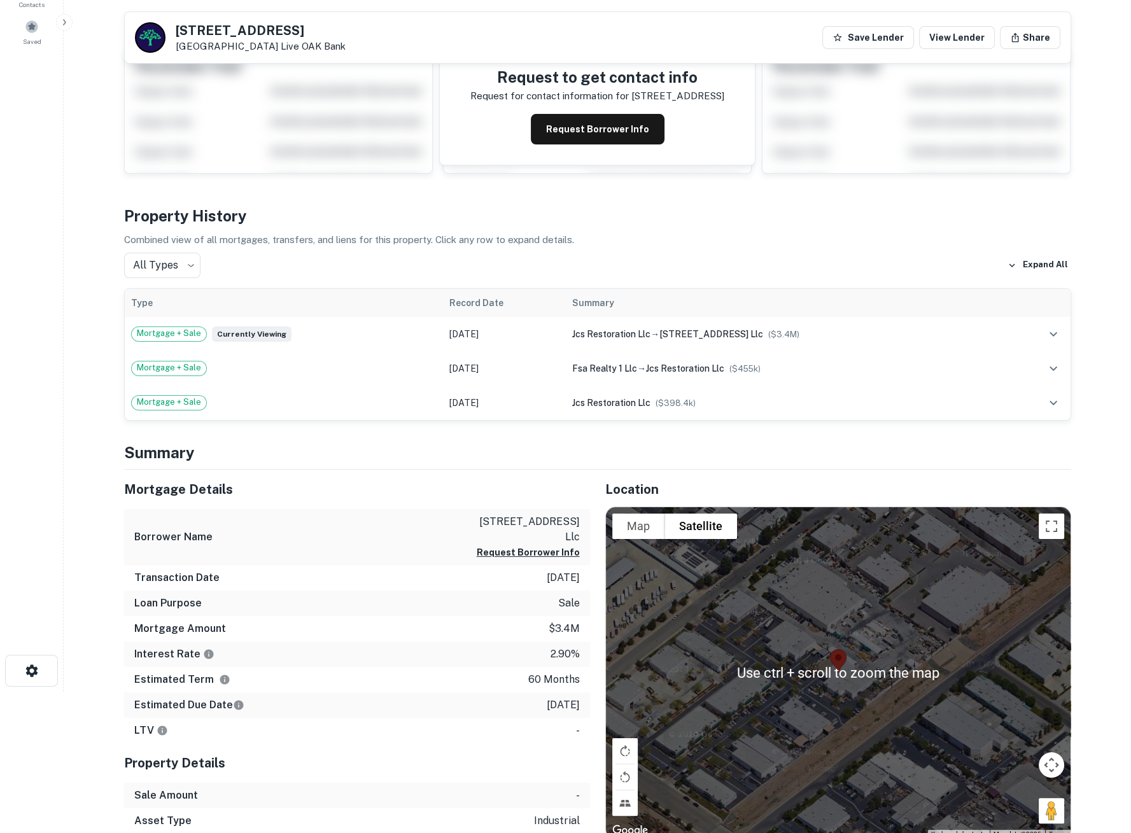
scroll to position [212, 0]
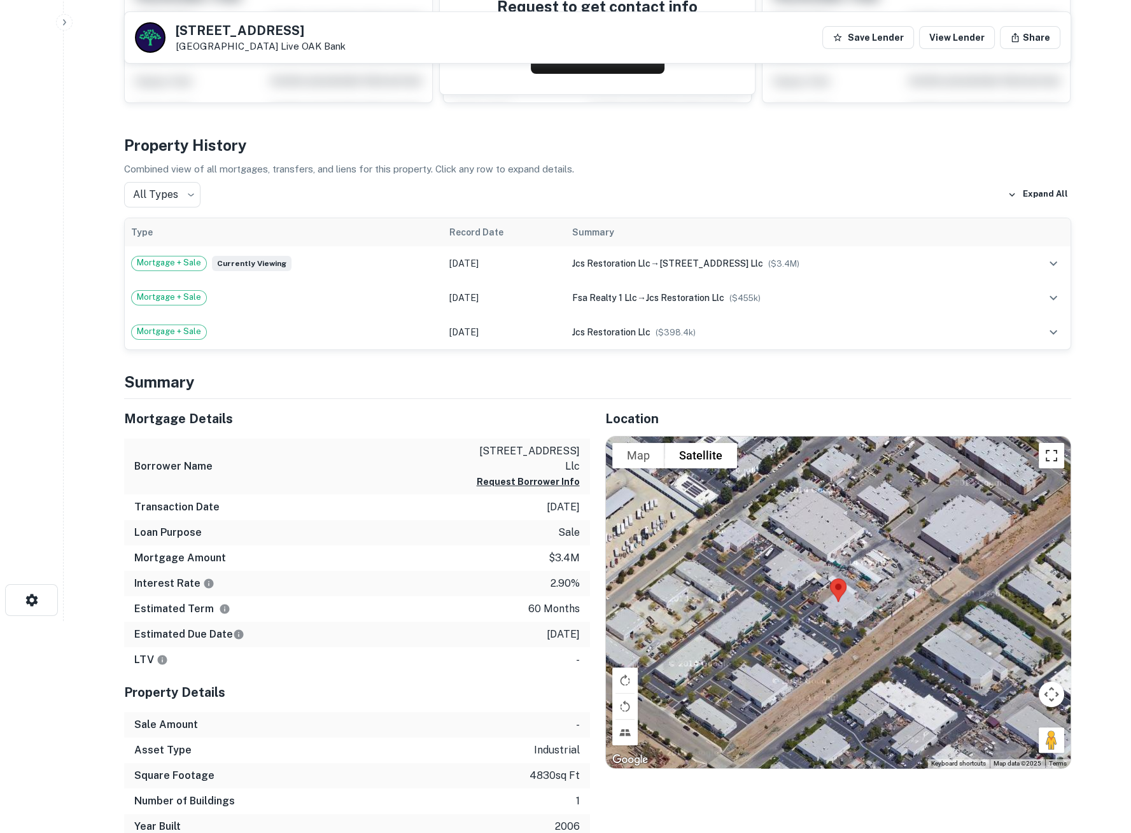
click at [1048, 466] on button "Toggle fullscreen view" at bounding box center [1050, 455] width 25 height 25
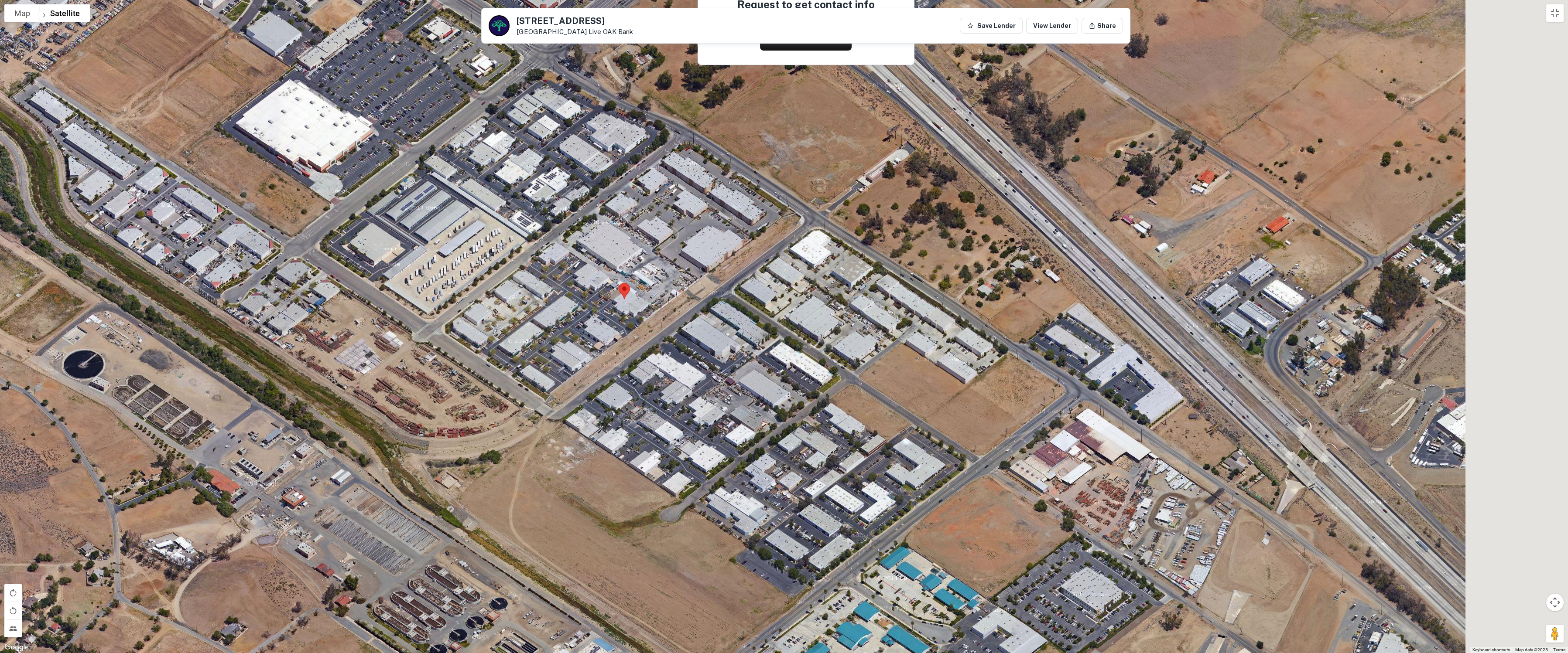
drag, startPoint x: 1112, startPoint y: 446, endPoint x: 973, endPoint y: 404, distance: 145.2
click at [783, 404] on div at bounding box center [784, 326] width 1568 height 653
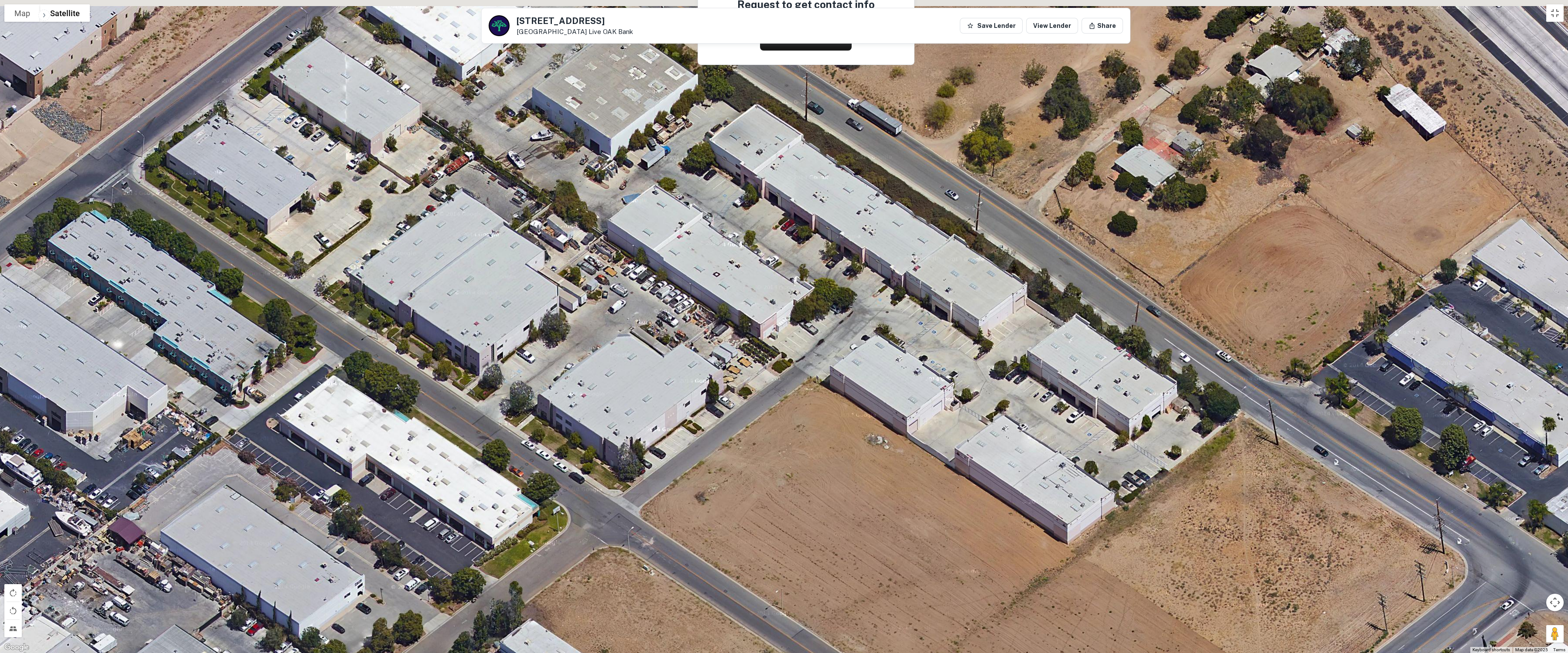
drag, startPoint x: 752, startPoint y: 303, endPoint x: 811, endPoint y: 437, distance: 146.4
click at [783, 437] on div at bounding box center [784, 326] width 1568 height 653
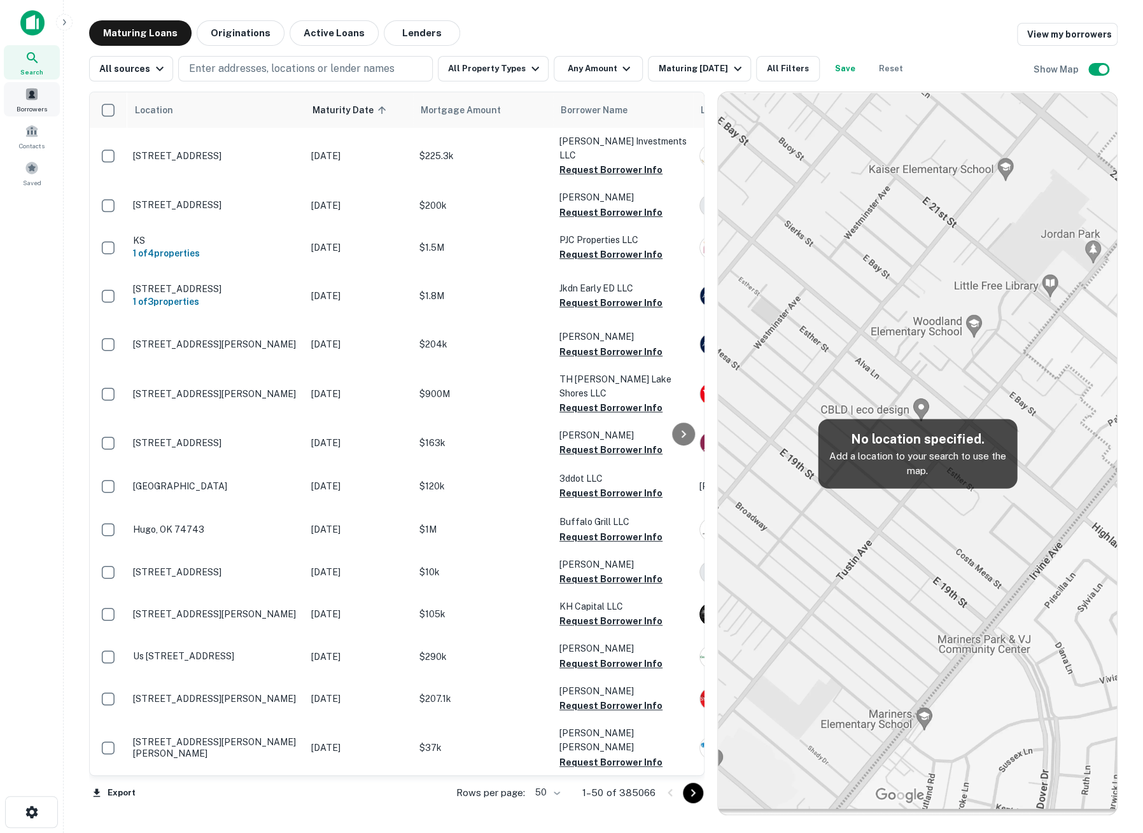
click at [37, 104] on span "Borrowers" at bounding box center [32, 109] width 31 height 10
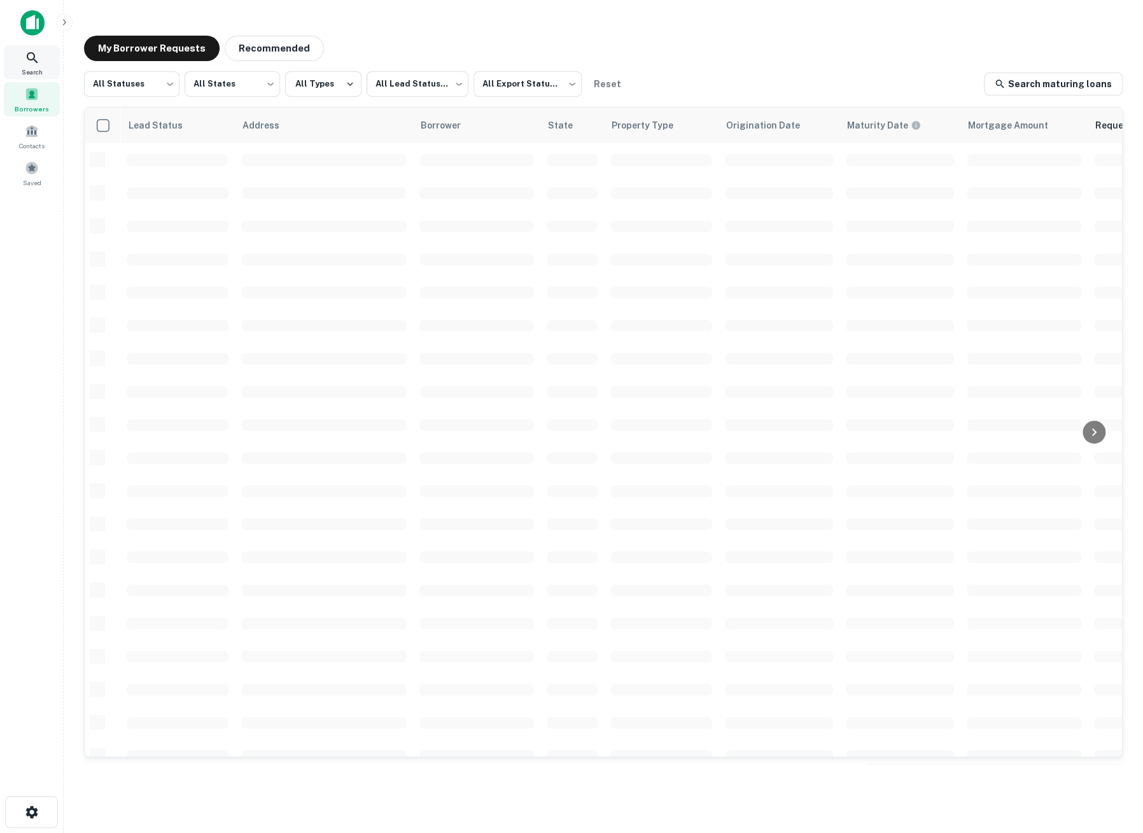
click at [34, 73] on span "Search" at bounding box center [32, 72] width 21 height 10
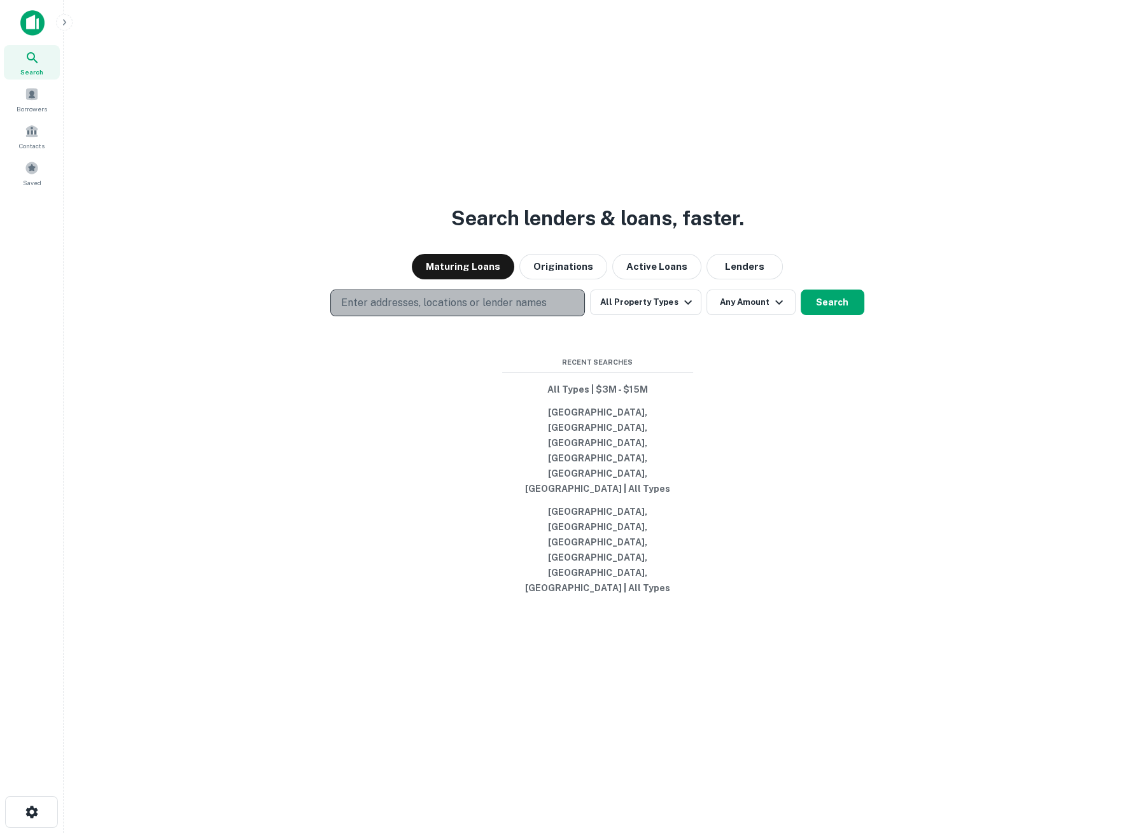
click at [445, 310] on p "Enter addresses, locations or lender names" at bounding box center [443, 302] width 205 height 15
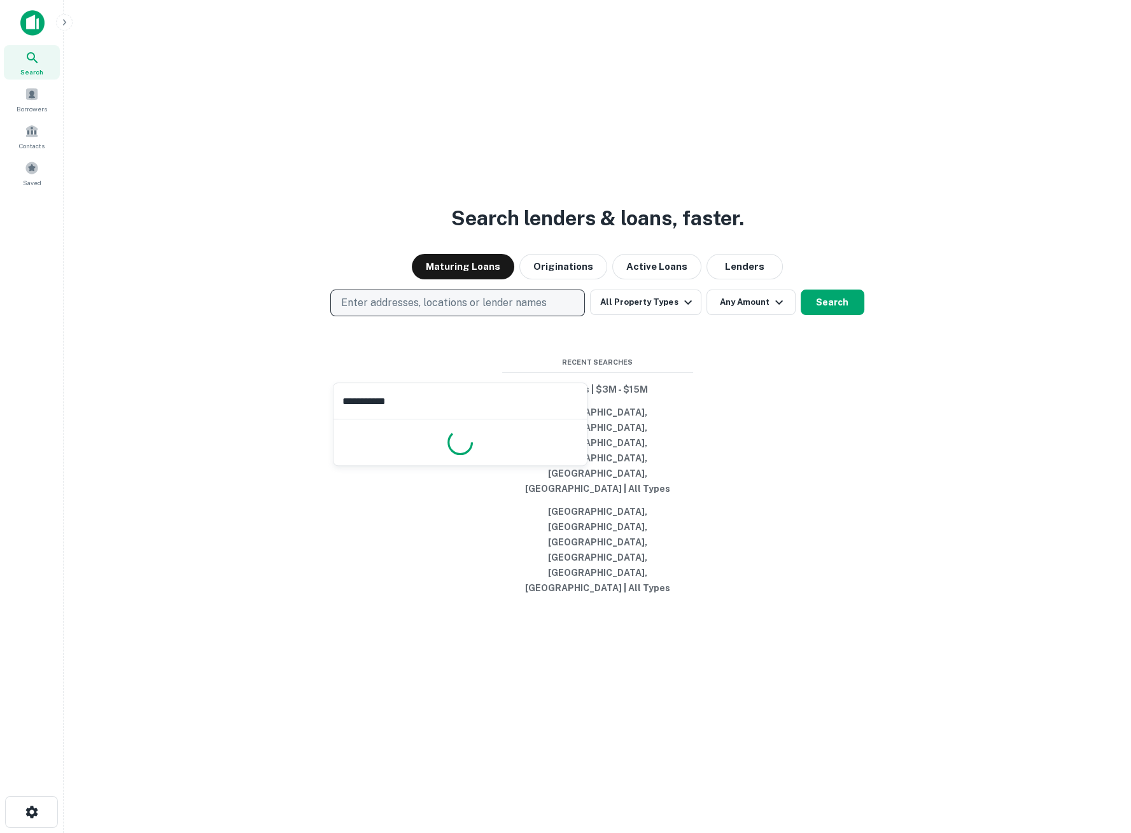
type input "**********"
